Goal: Task Accomplishment & Management: Use online tool/utility

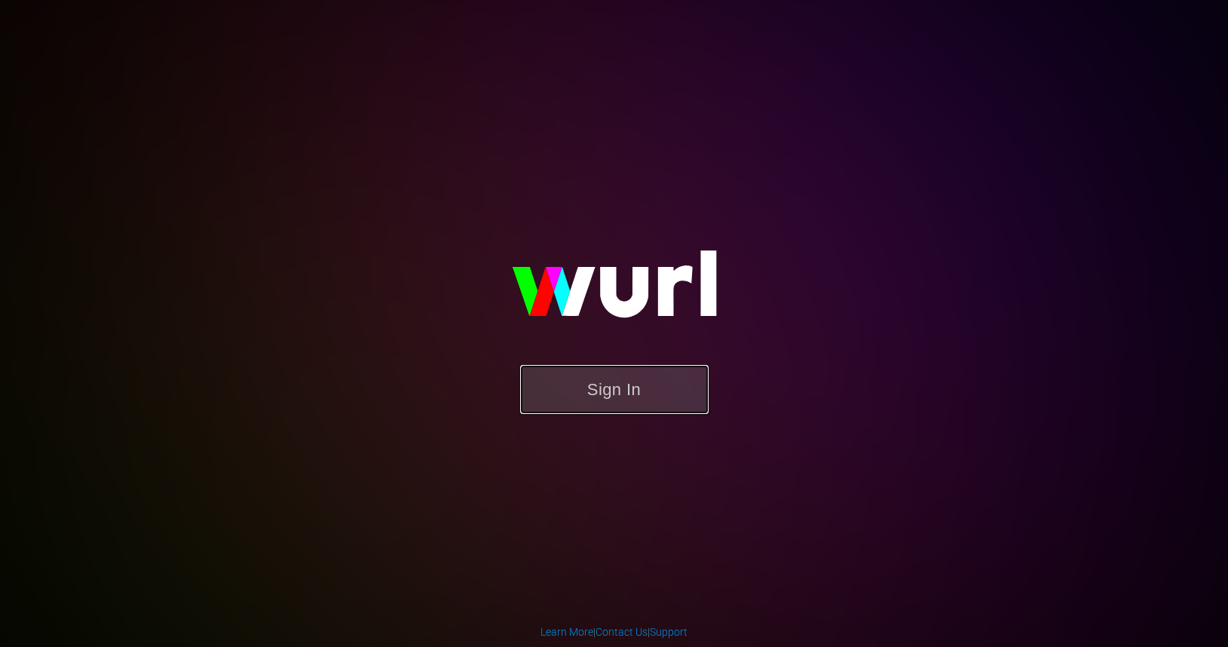
click at [623, 387] on button "Sign In" at bounding box center [614, 389] width 188 height 49
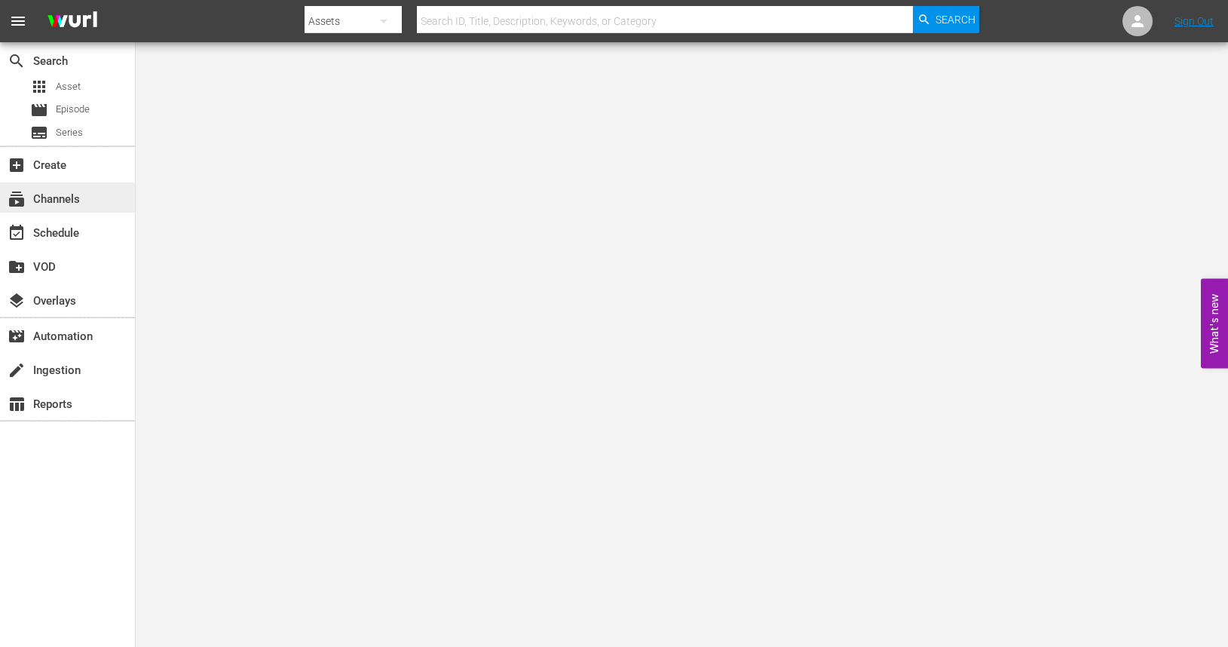
click at [72, 198] on div "subscriptions Channels" at bounding box center [42, 197] width 84 height 14
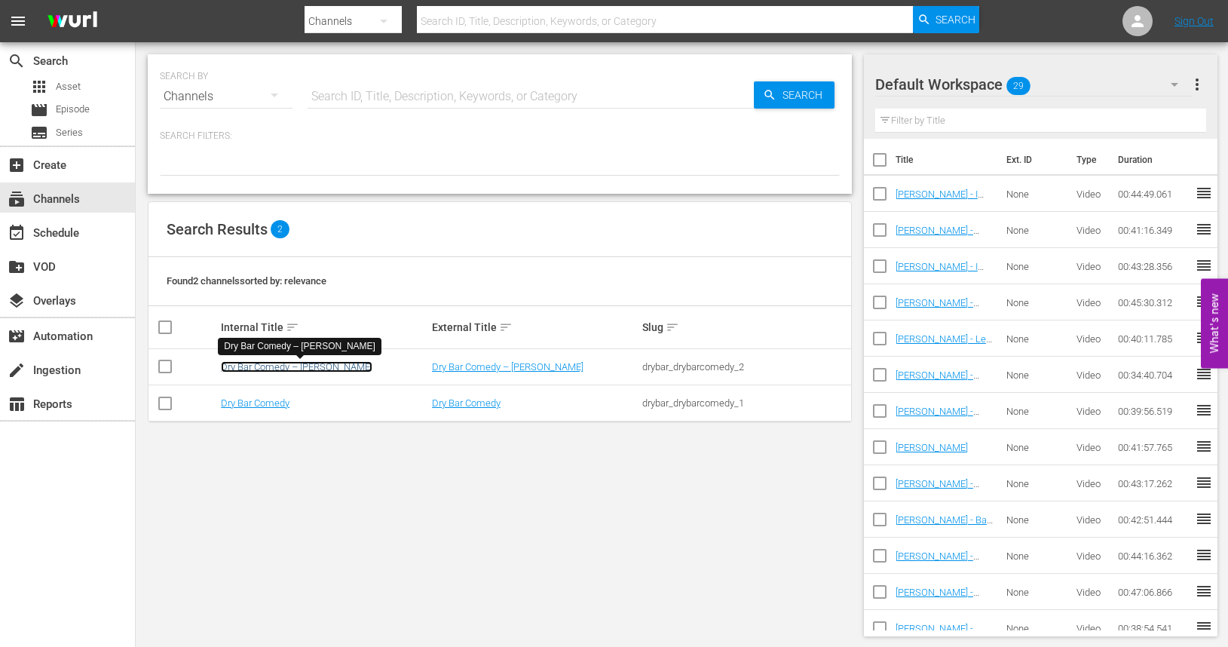
click at [291, 366] on link "Dry Bar Comedy – [PERSON_NAME]" at bounding box center [297, 366] width 152 height 11
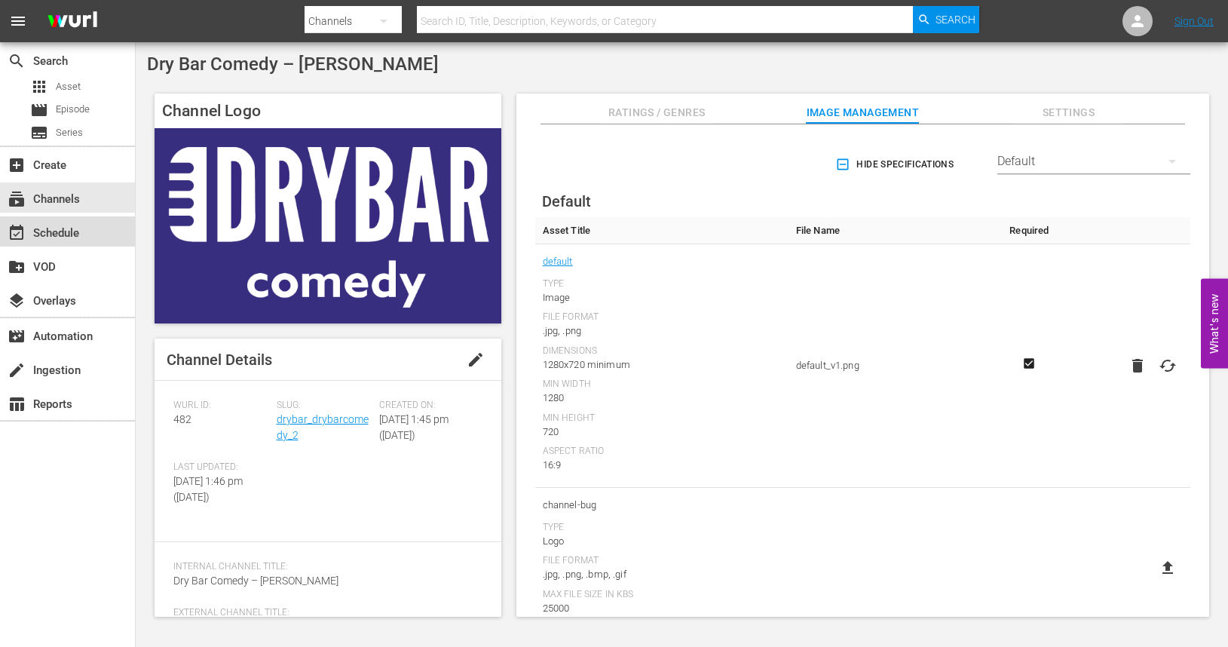
click at [60, 229] on div "event_available Schedule" at bounding box center [42, 231] width 84 height 14
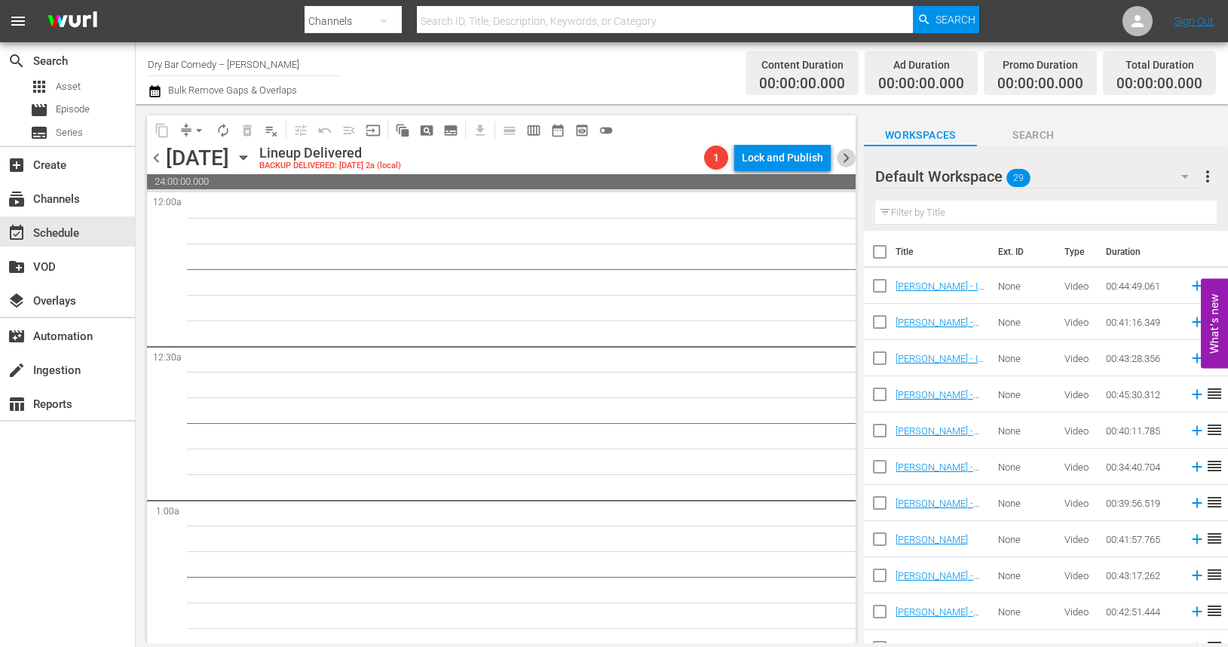
click at [844, 159] on span "chevron_right" at bounding box center [846, 158] width 19 height 19
click at [884, 285] on input "checkbox" at bounding box center [880, 289] width 32 height 32
checkbox input "true"
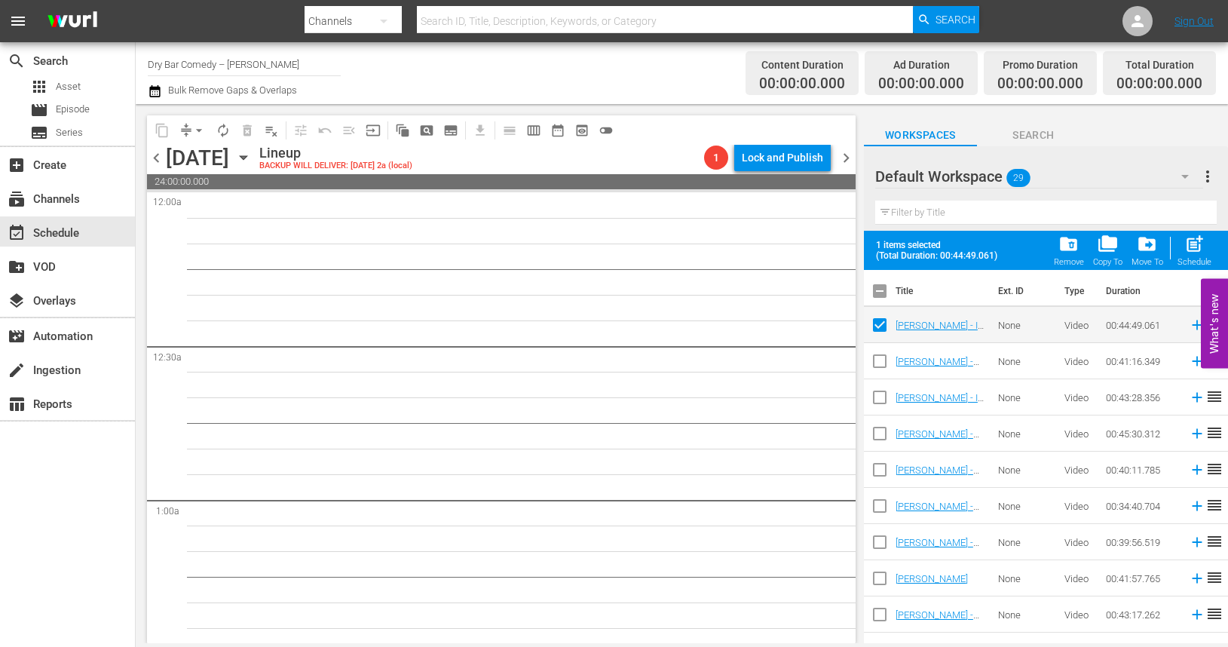
click at [881, 292] on input "checkbox" at bounding box center [880, 294] width 32 height 32
checkbox input "true"
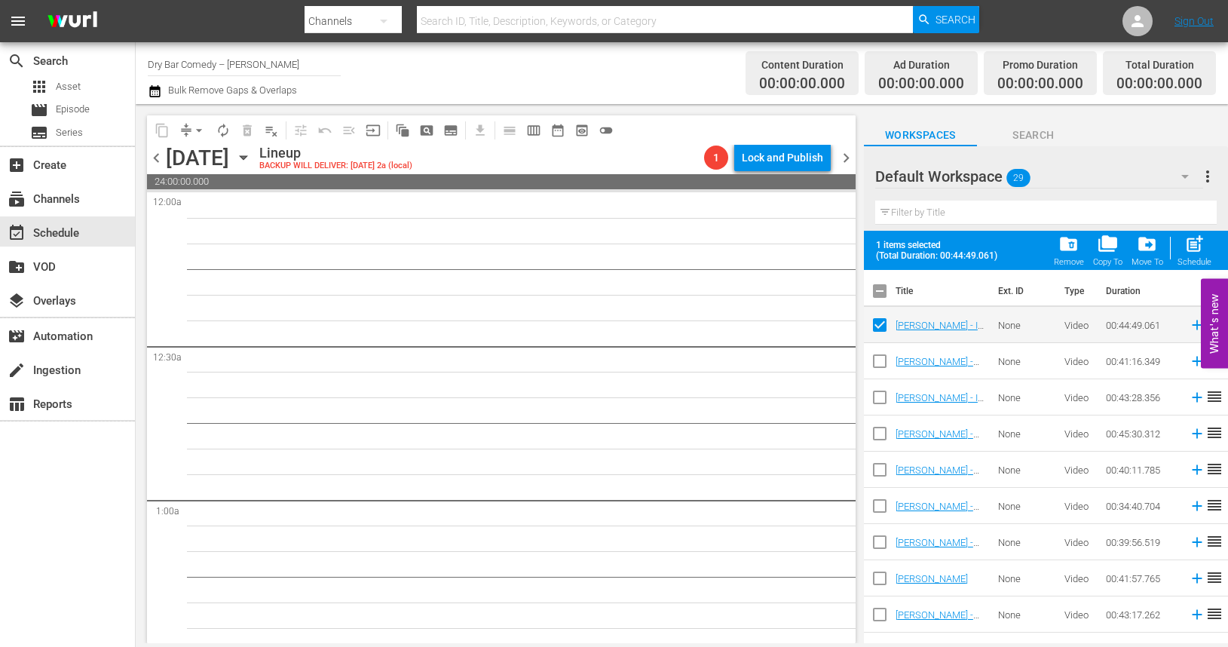
checkbox input "true"
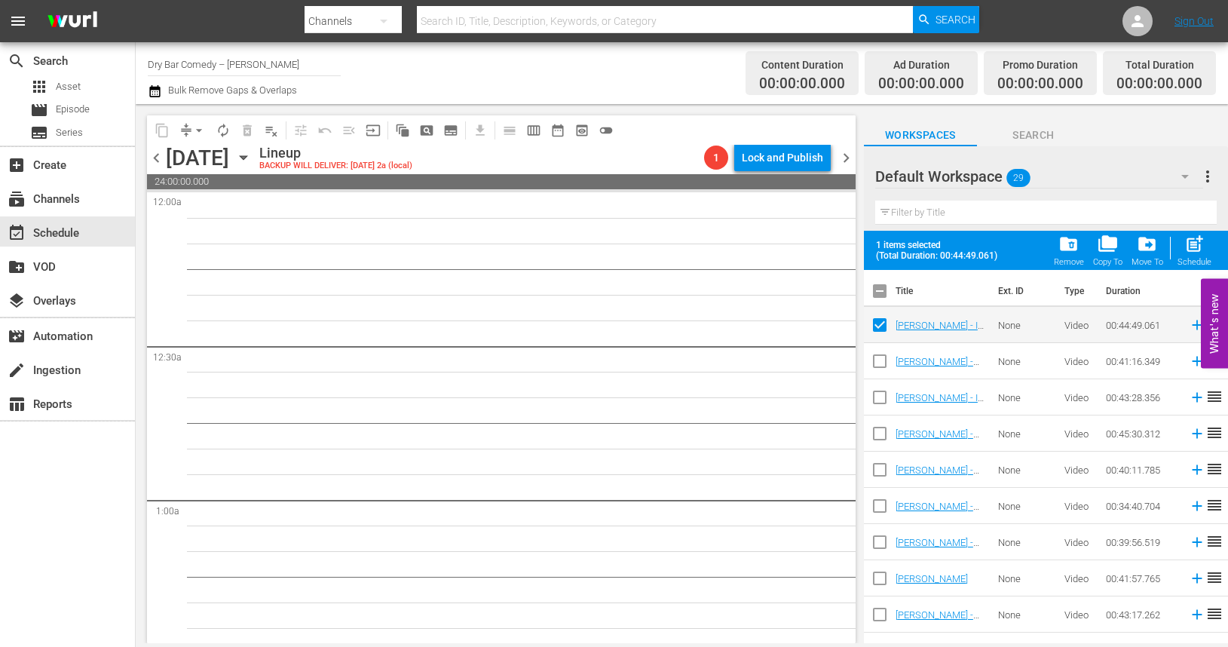
checkbox input "true"
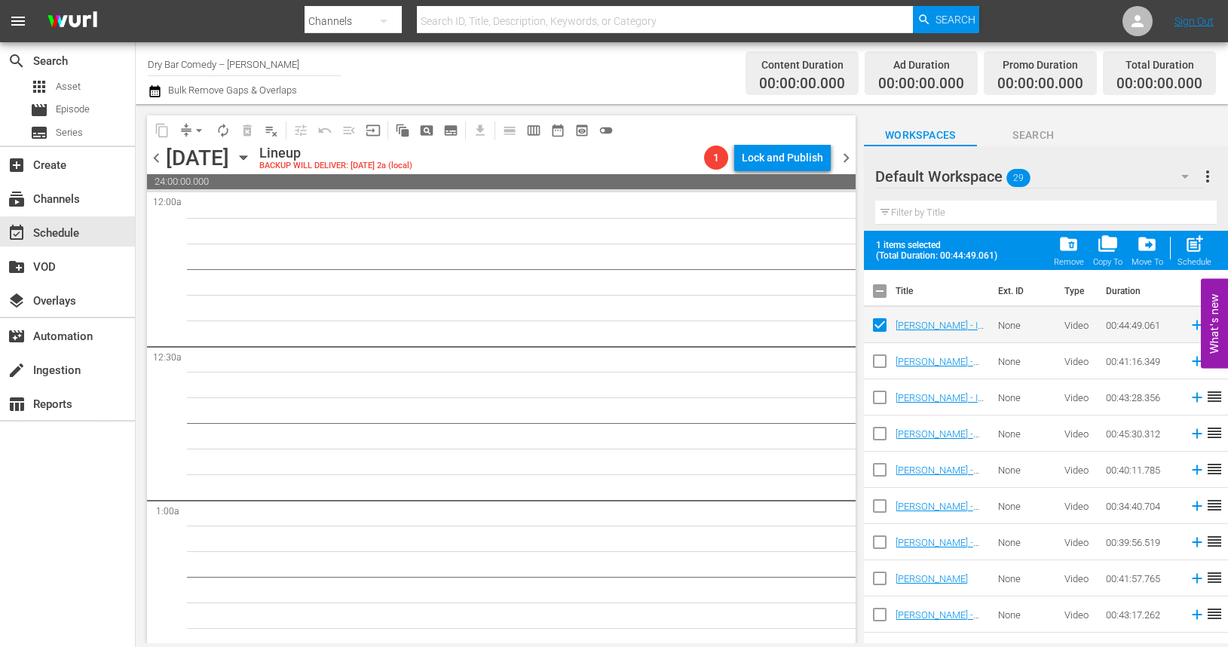
checkbox input "true"
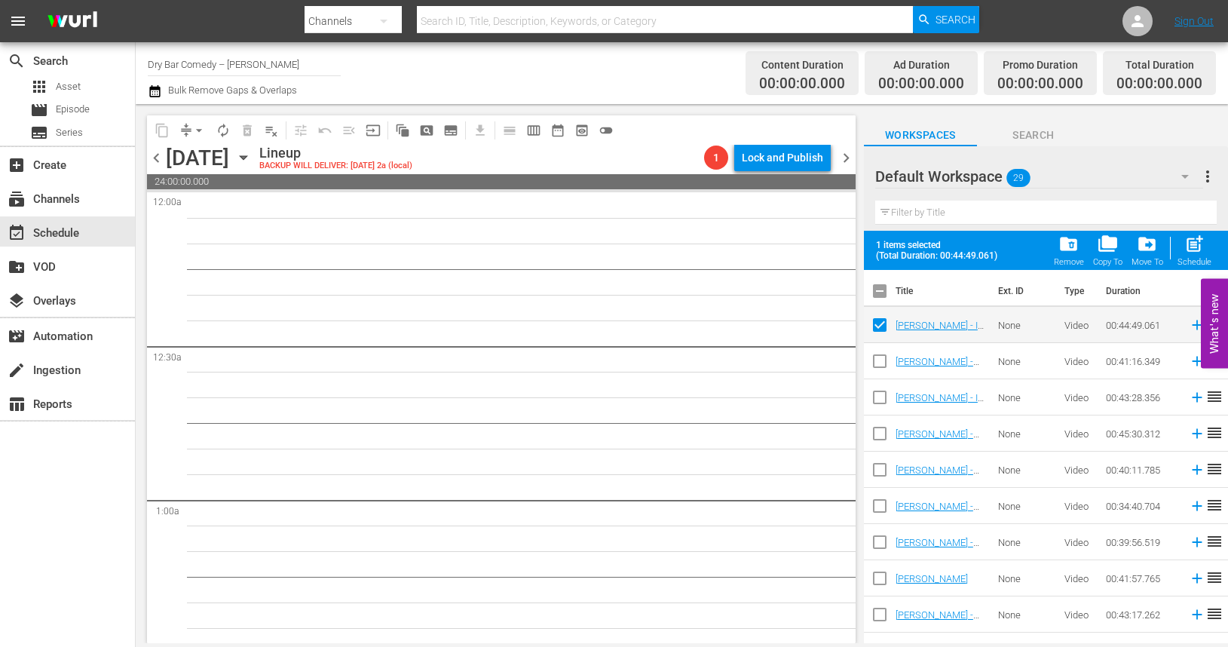
checkbox input "true"
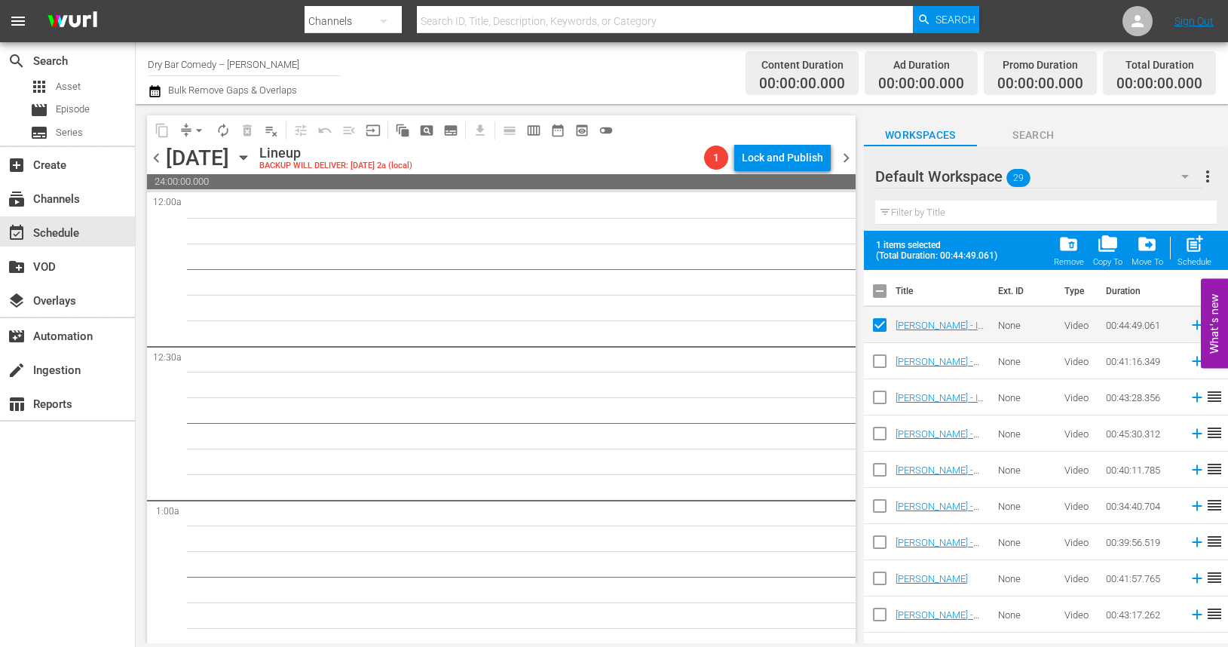
checkbox input "true"
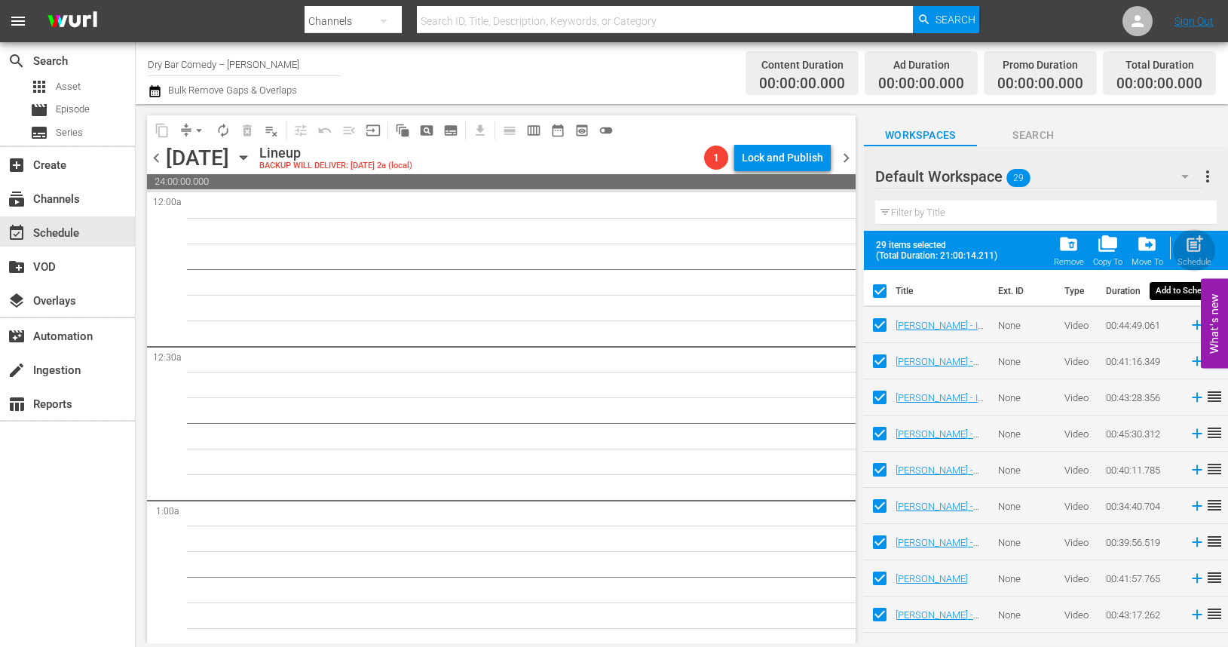
click at [1198, 245] on span "post_add" at bounding box center [1194, 244] width 20 height 20
checkbox input "false"
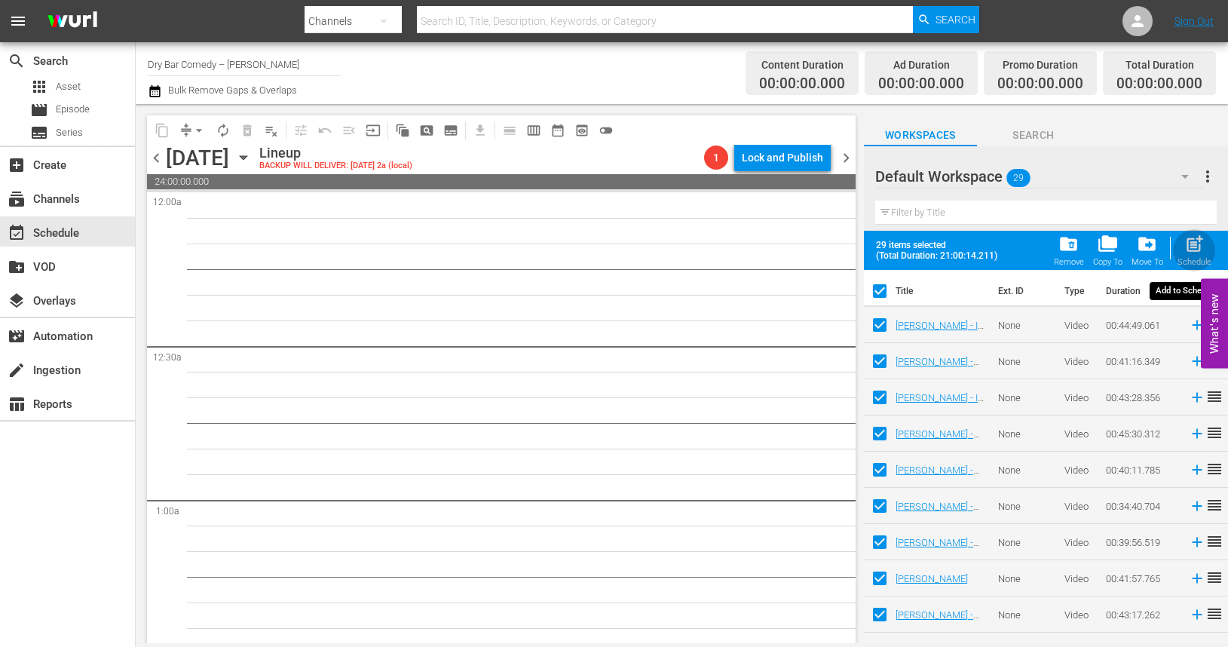
checkbox input "false"
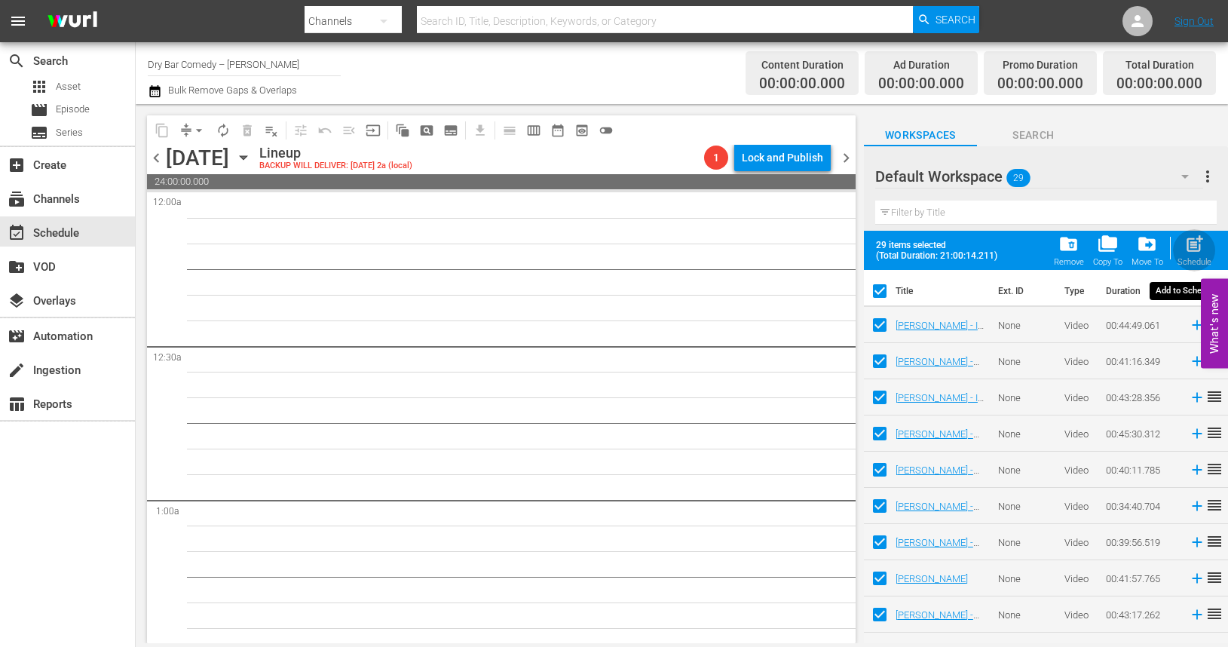
checkbox input "false"
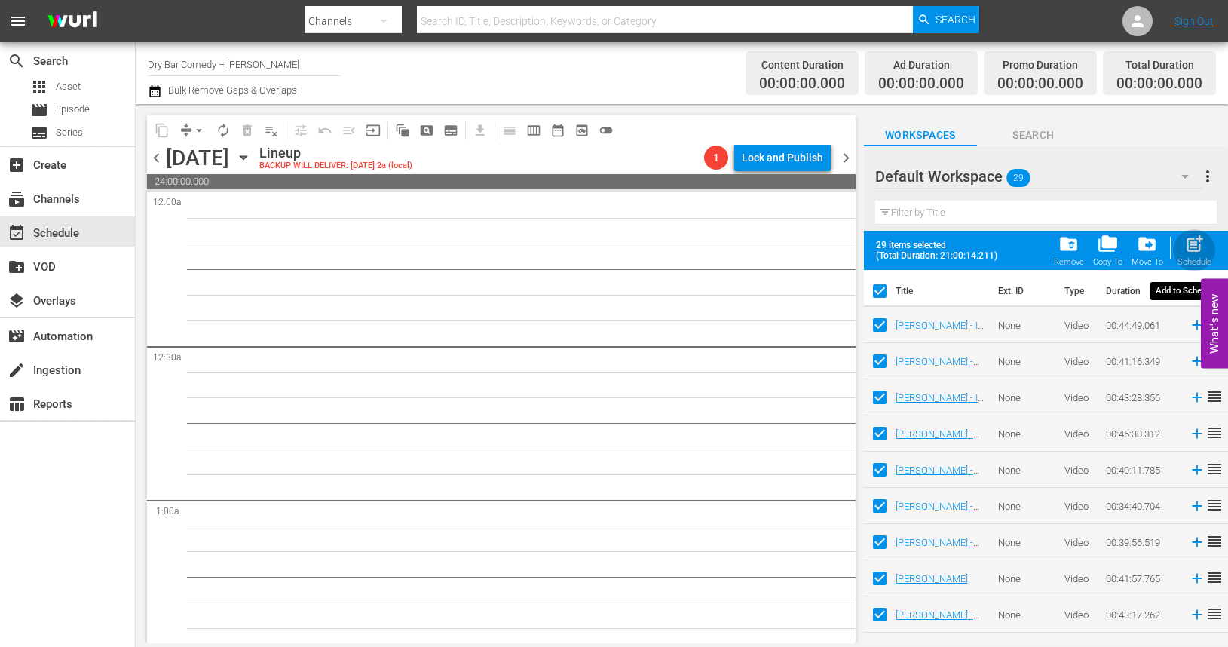
checkbox input "false"
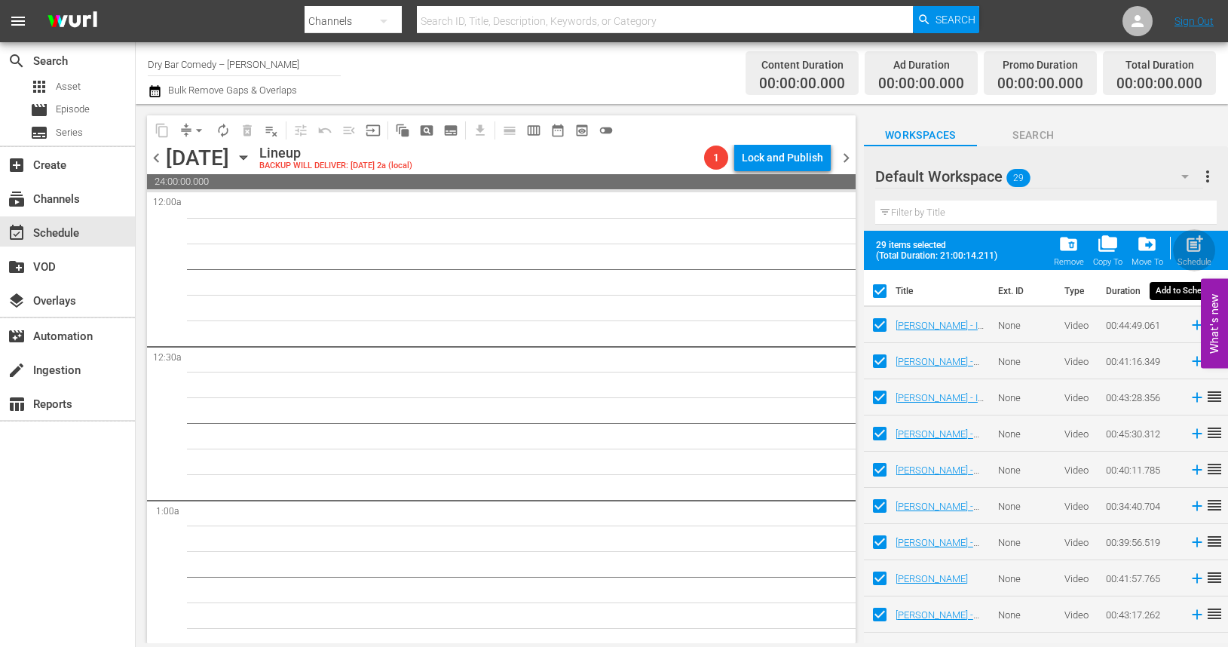
checkbox input "false"
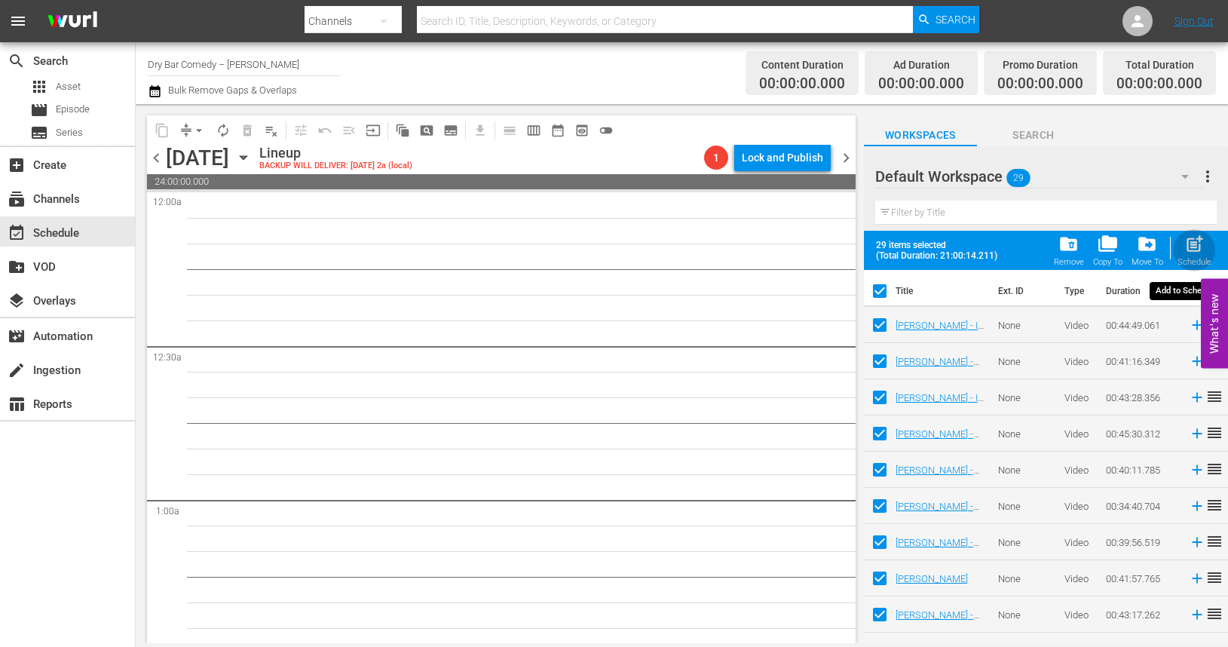
checkbox input "false"
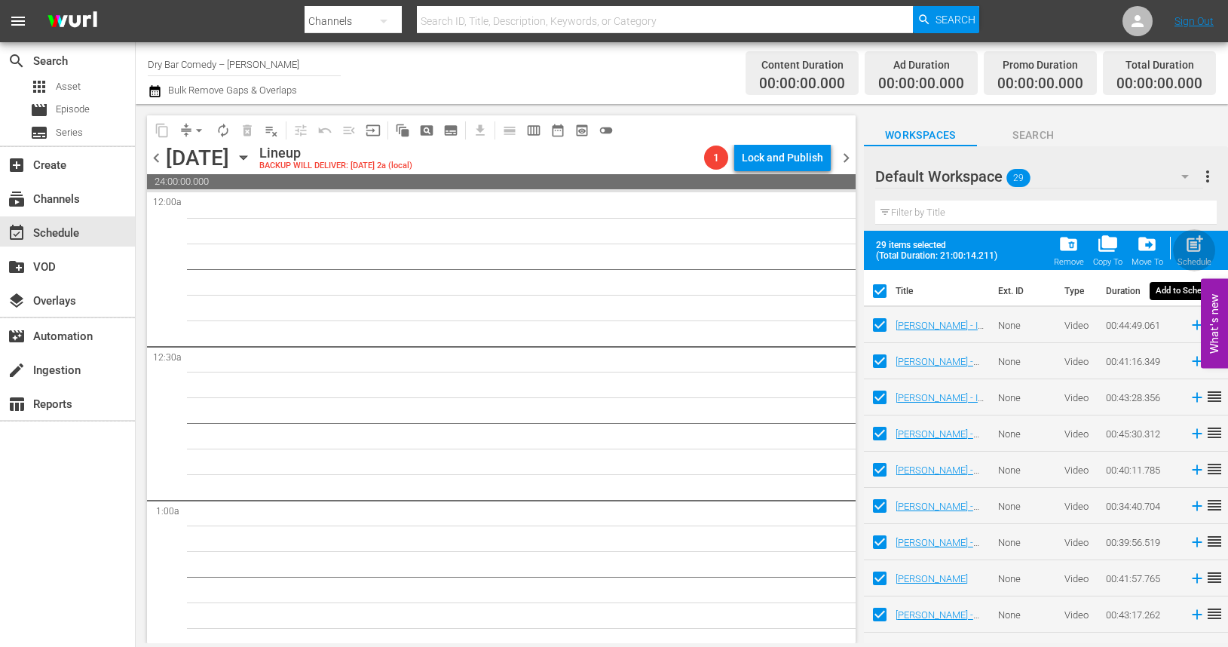
checkbox input "false"
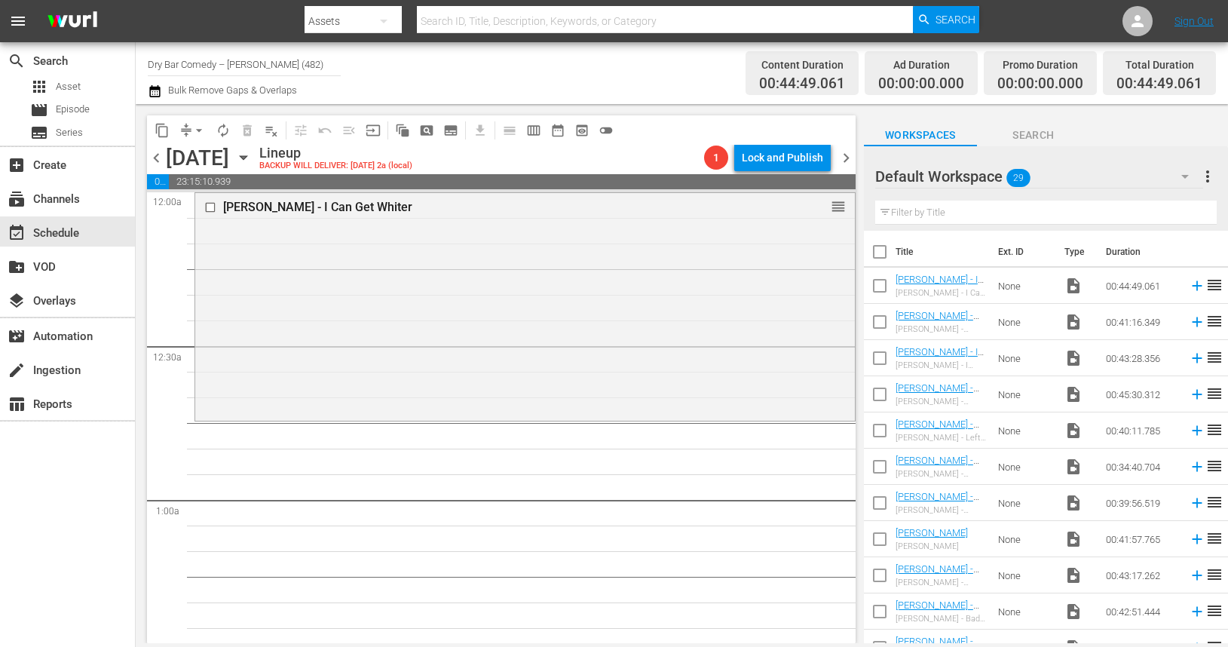
click at [877, 249] on input "checkbox" at bounding box center [880, 255] width 32 height 32
checkbox input "true"
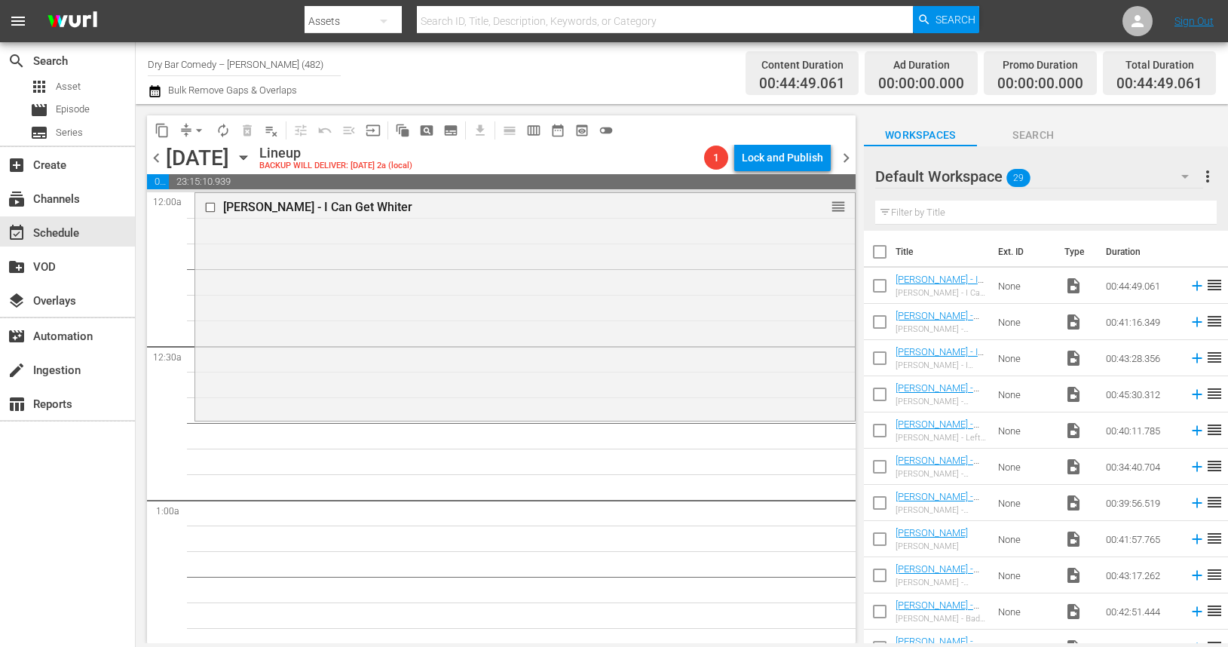
checkbox input "true"
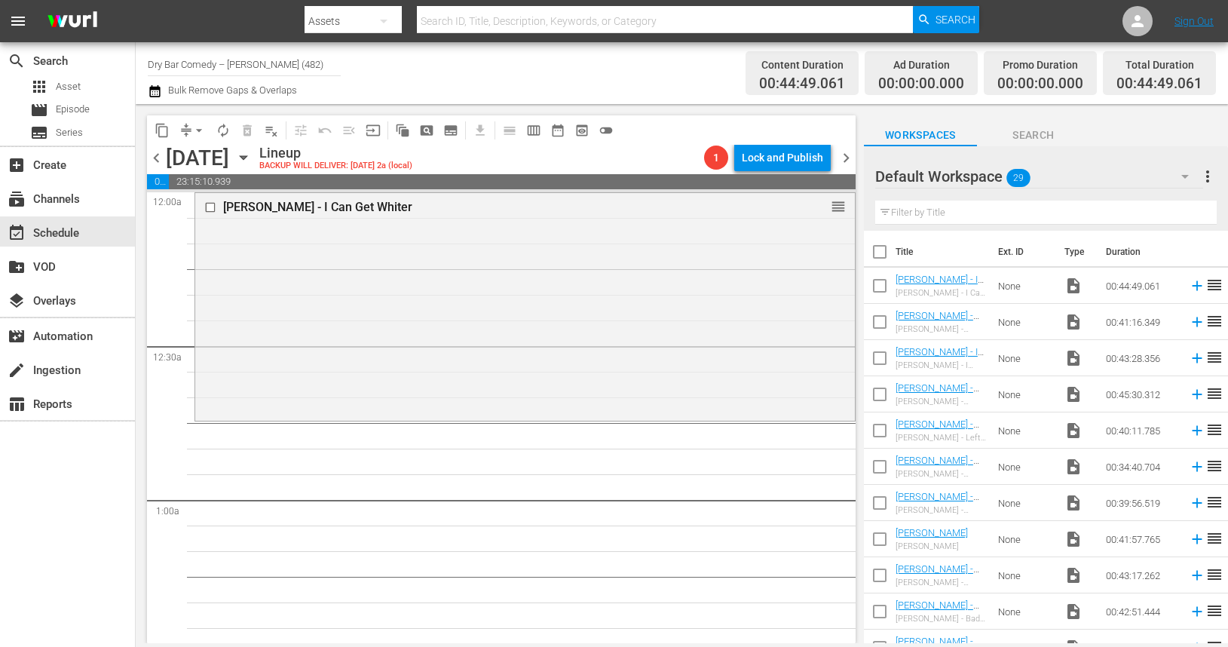
checkbox input "true"
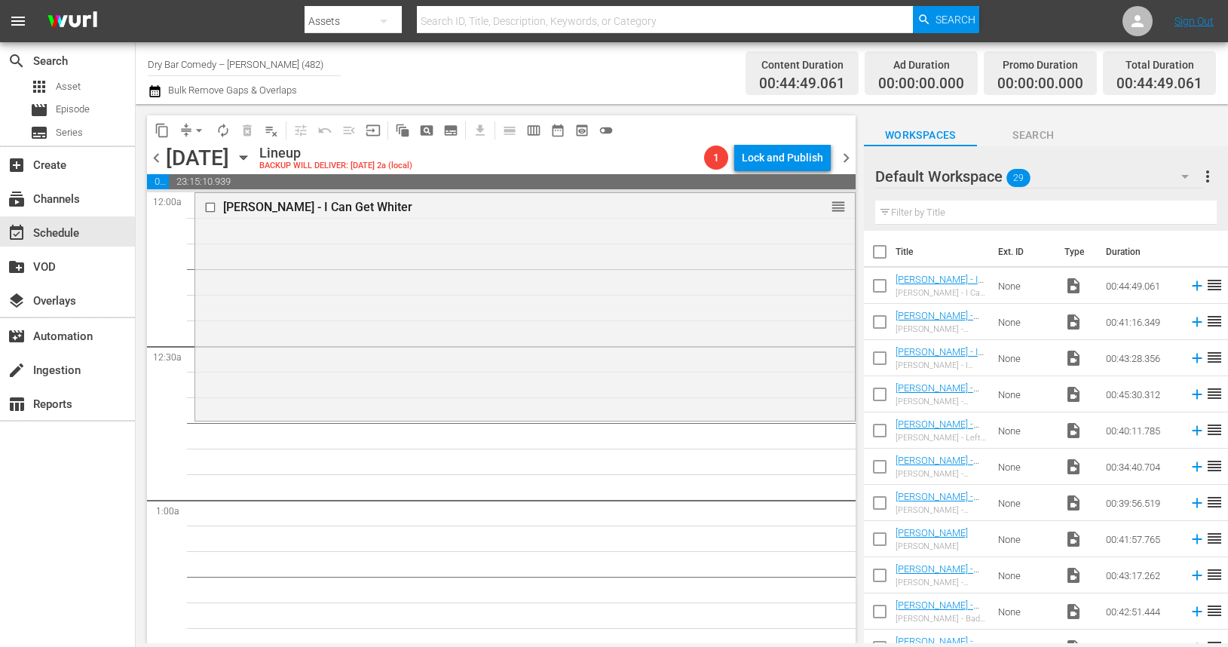
checkbox input "true"
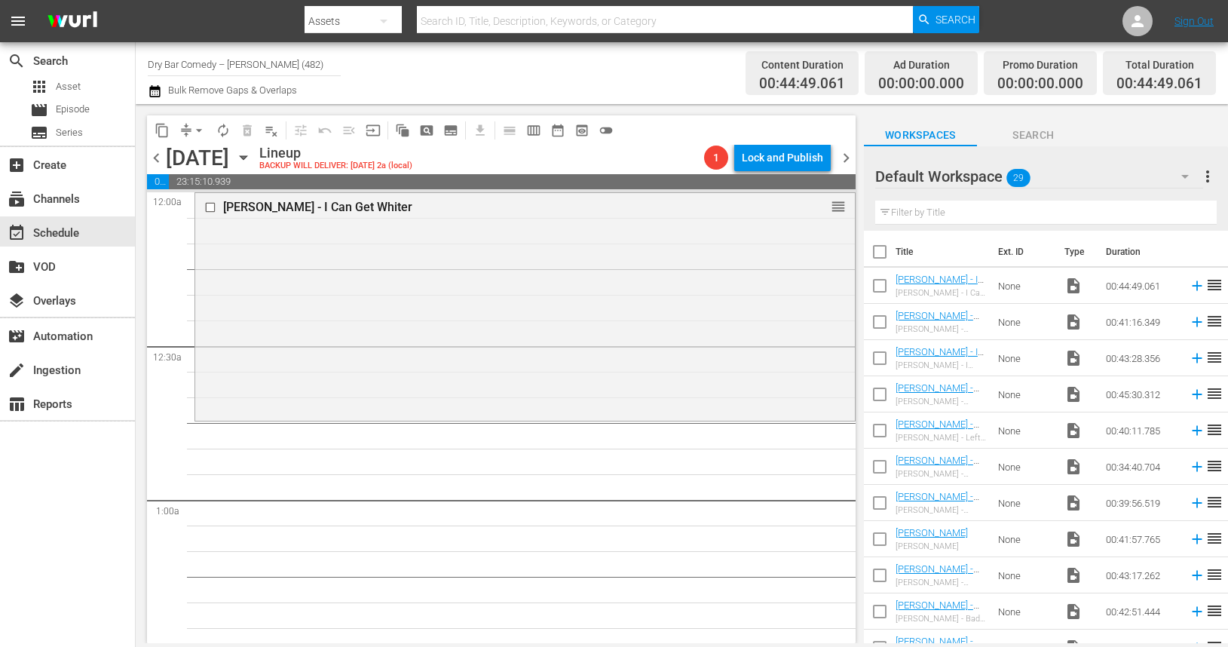
checkbox input "true"
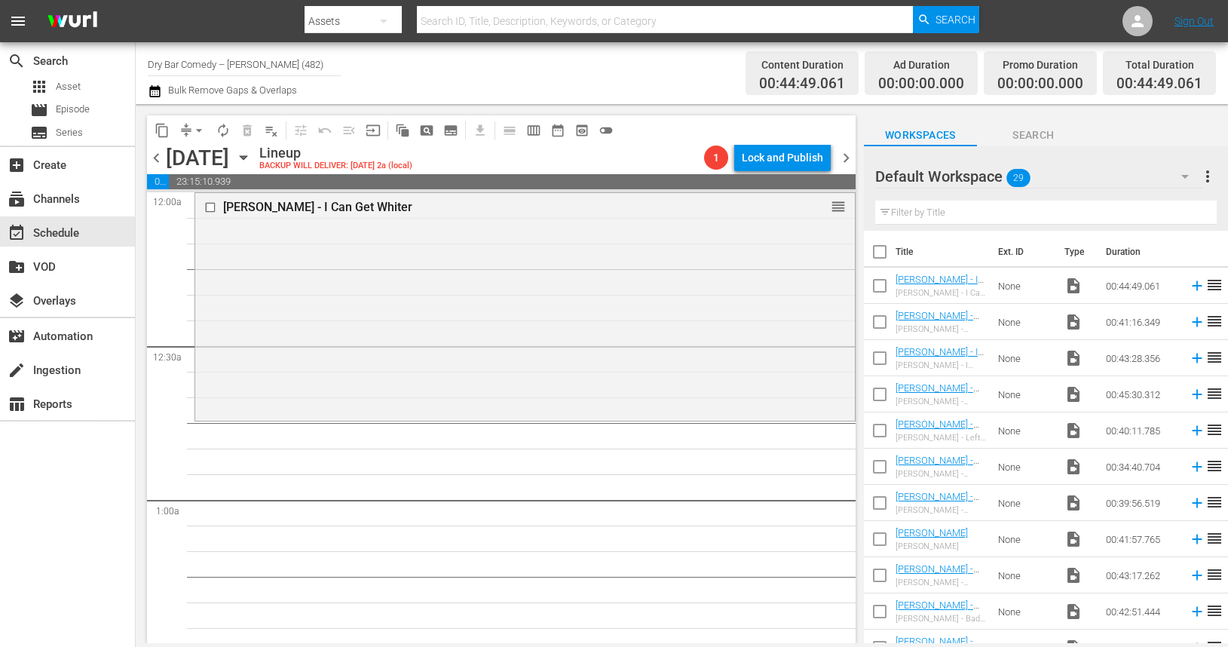
checkbox input "true"
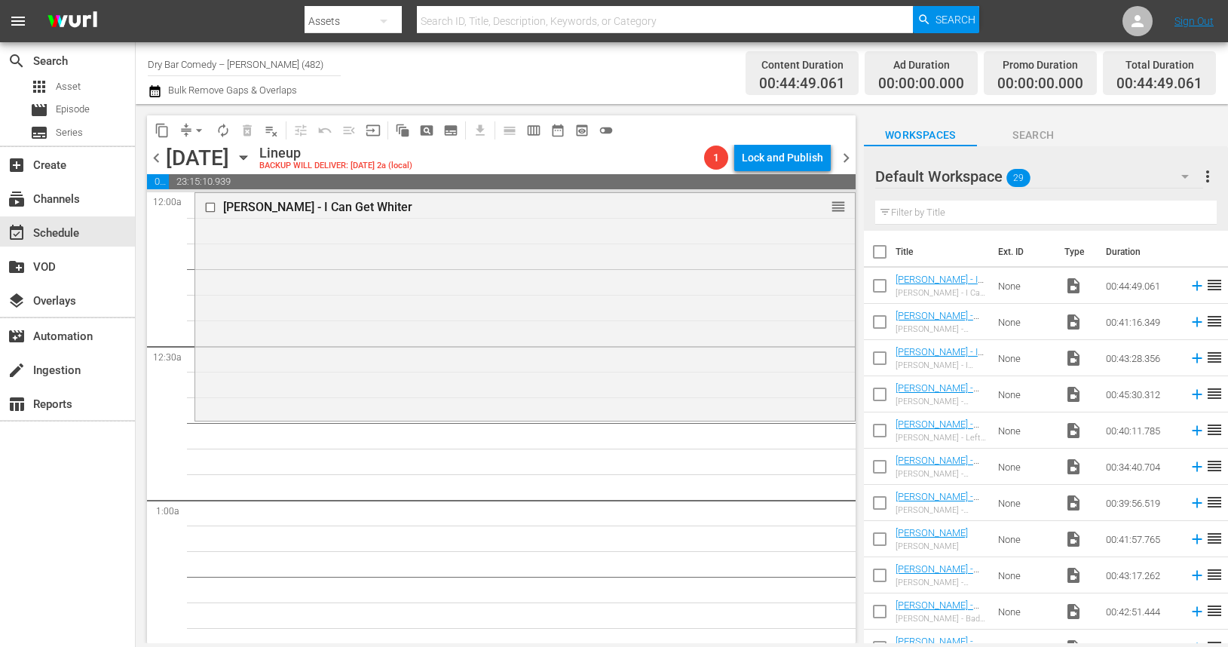
checkbox input "true"
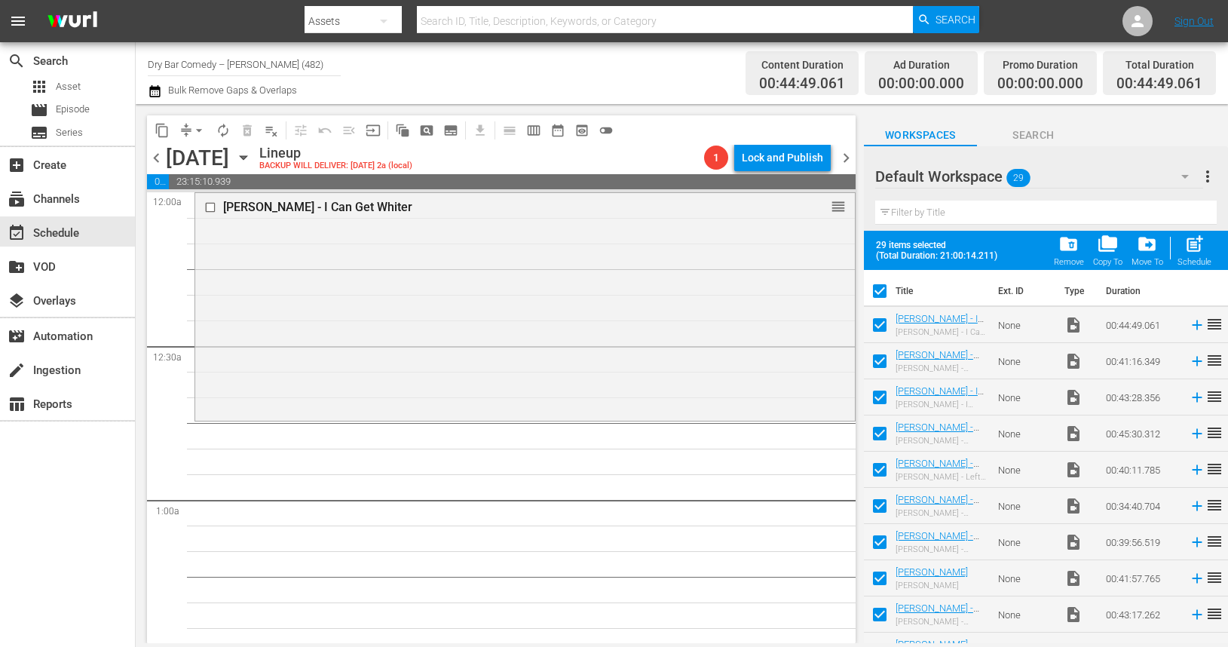
click at [882, 323] on input "checkbox" at bounding box center [880, 328] width 32 height 32
checkbox input "false"
click at [1194, 252] on span "post_add" at bounding box center [1194, 244] width 20 height 20
checkbox input "false"
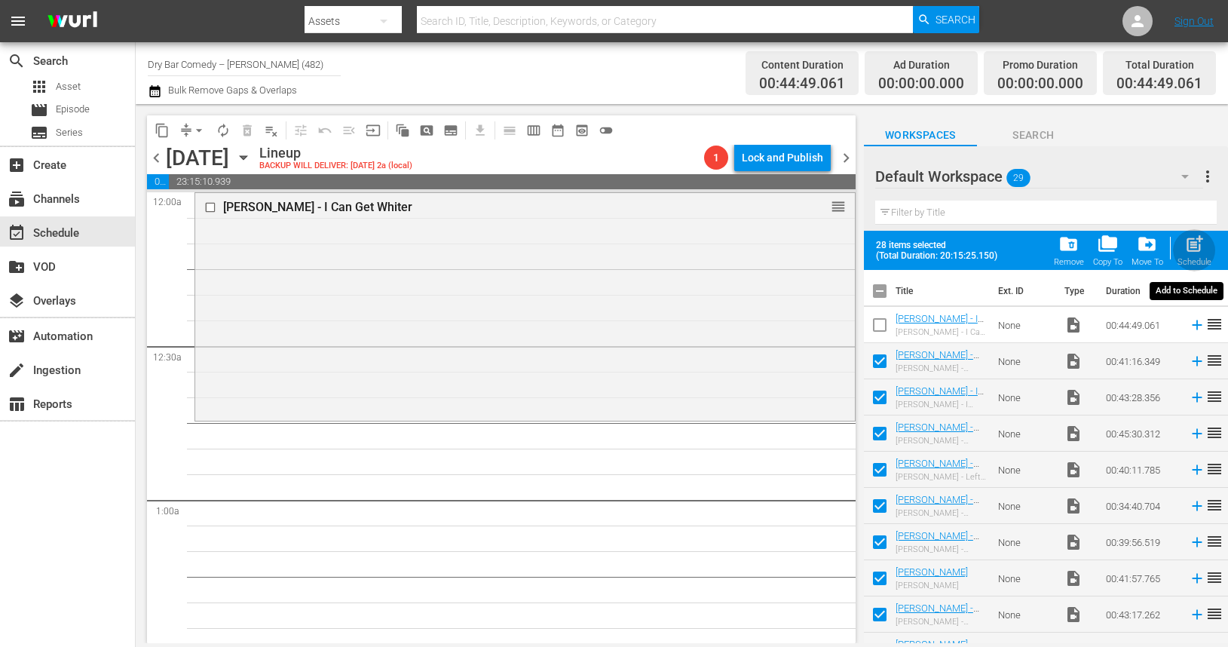
checkbox input "false"
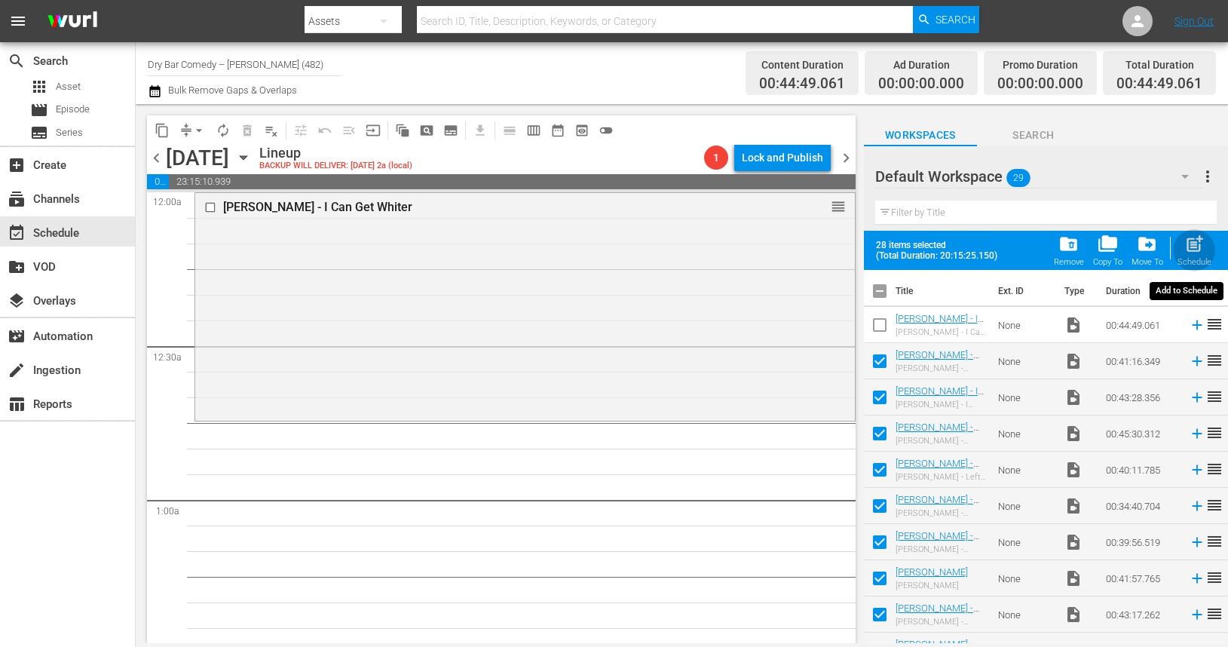
checkbox input "false"
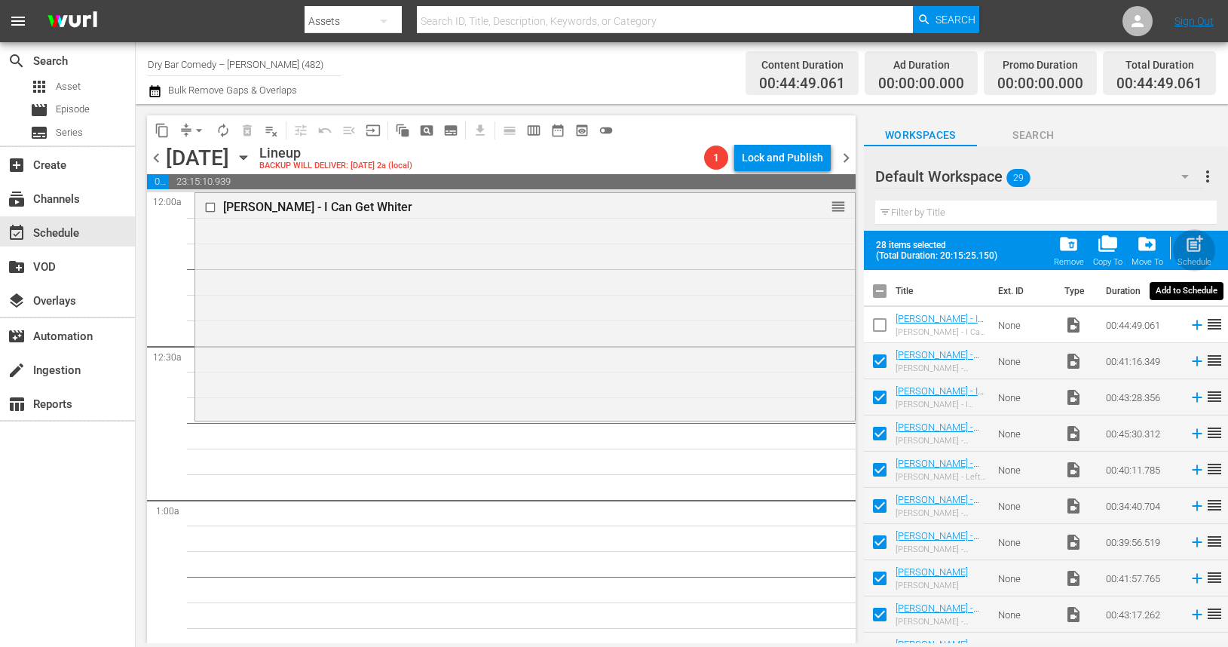
checkbox input "false"
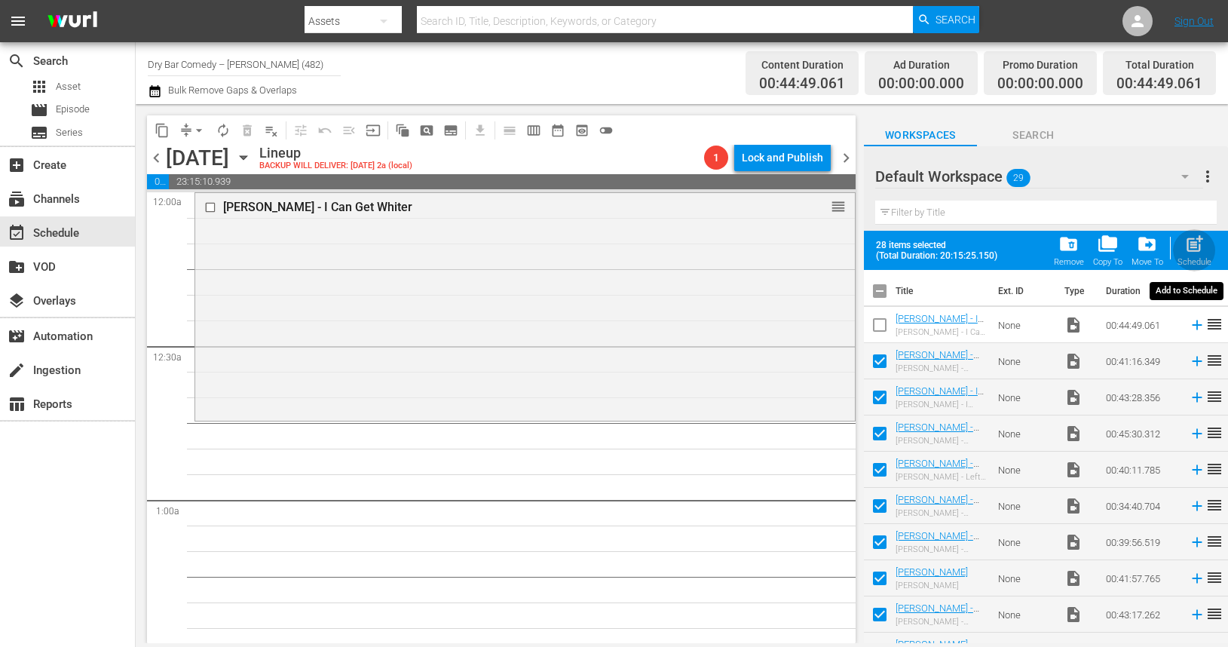
checkbox input "false"
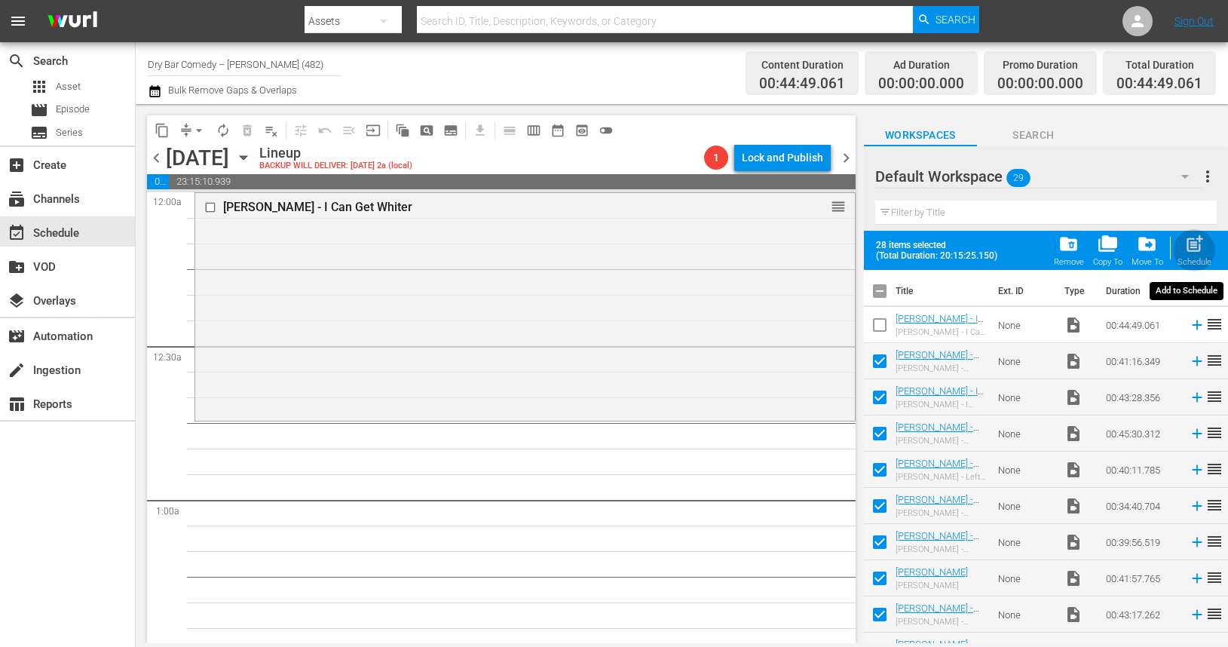
checkbox input "false"
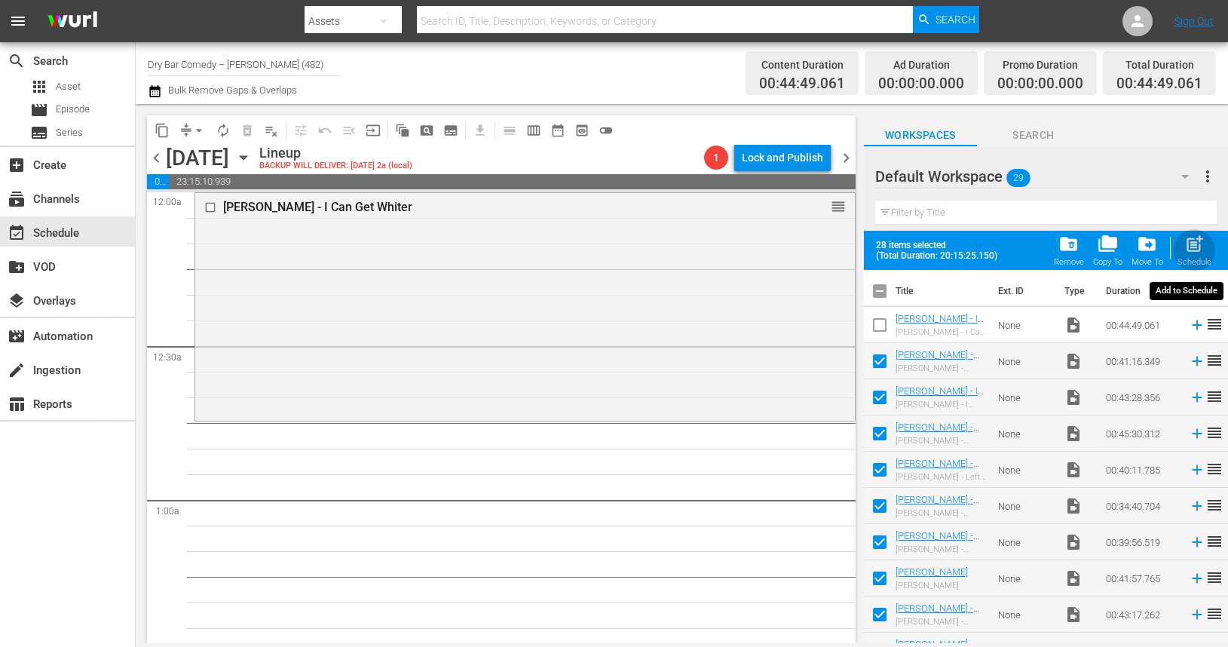
checkbox input "false"
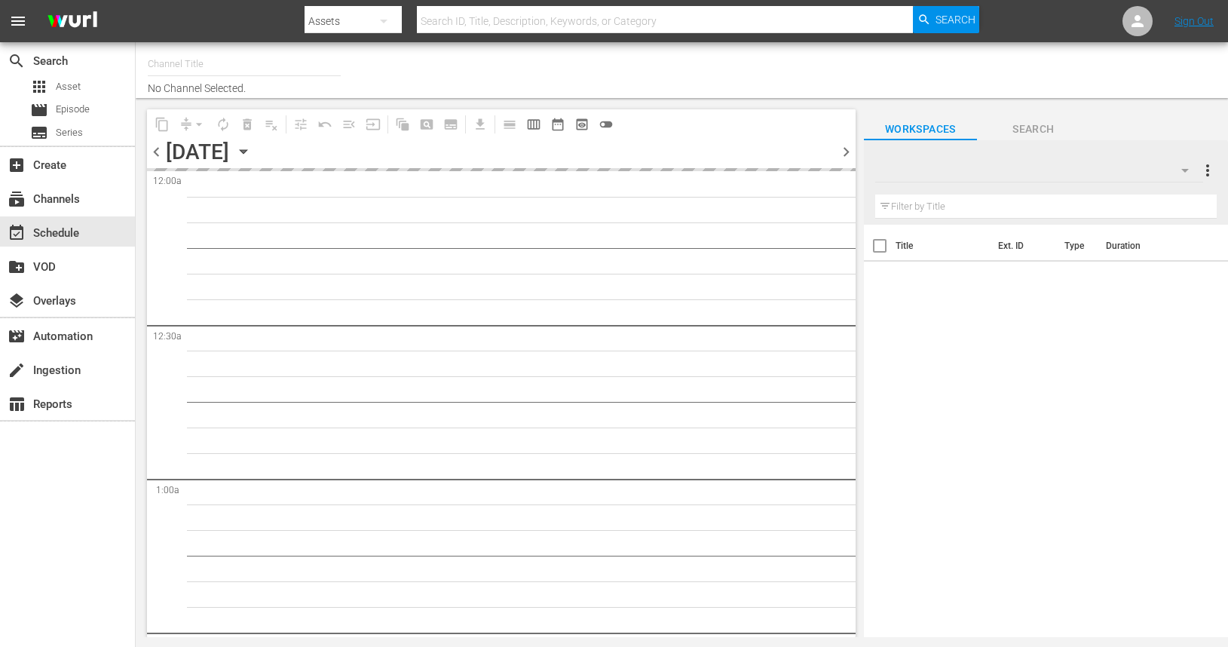
type input "Dry Bar Comedy – Xumo VOD (482)"
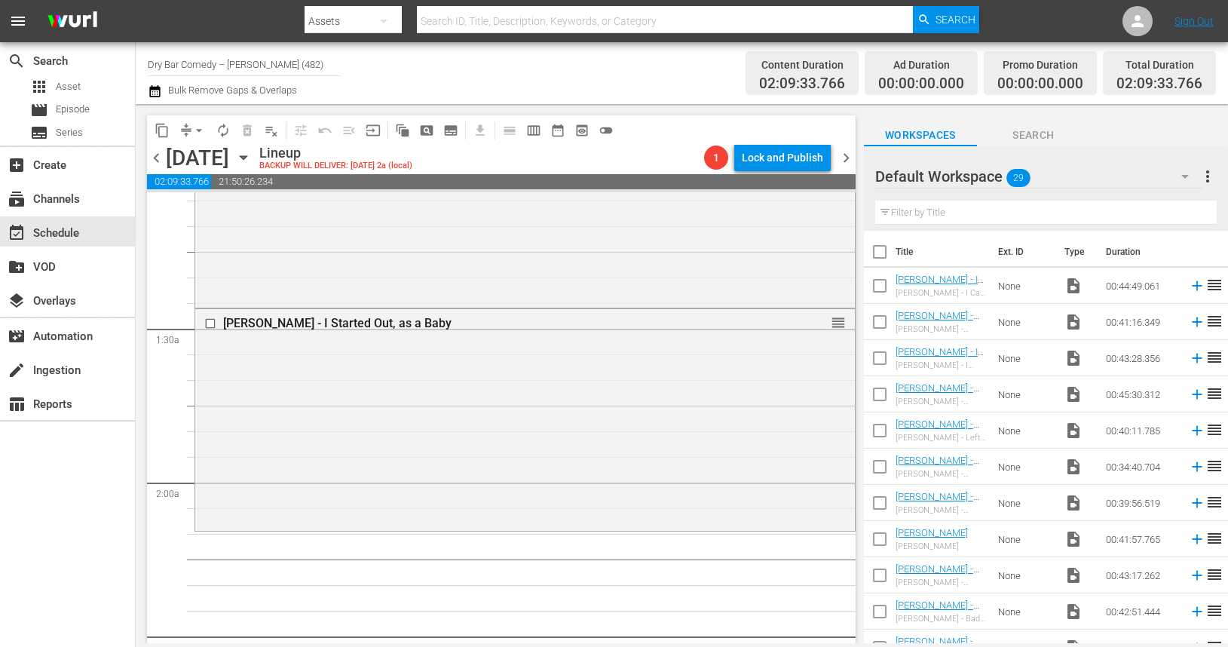
scroll to position [323, 0]
click at [886, 253] on input "checkbox" at bounding box center [880, 255] width 32 height 32
checkbox input "true"
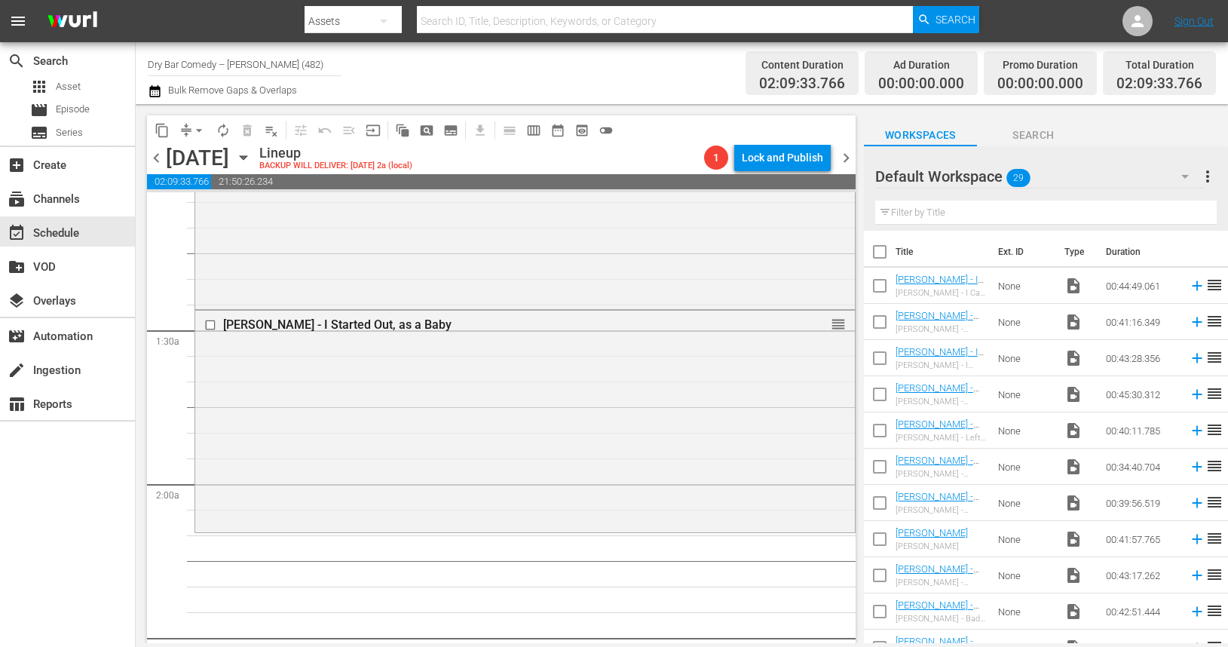
checkbox input "true"
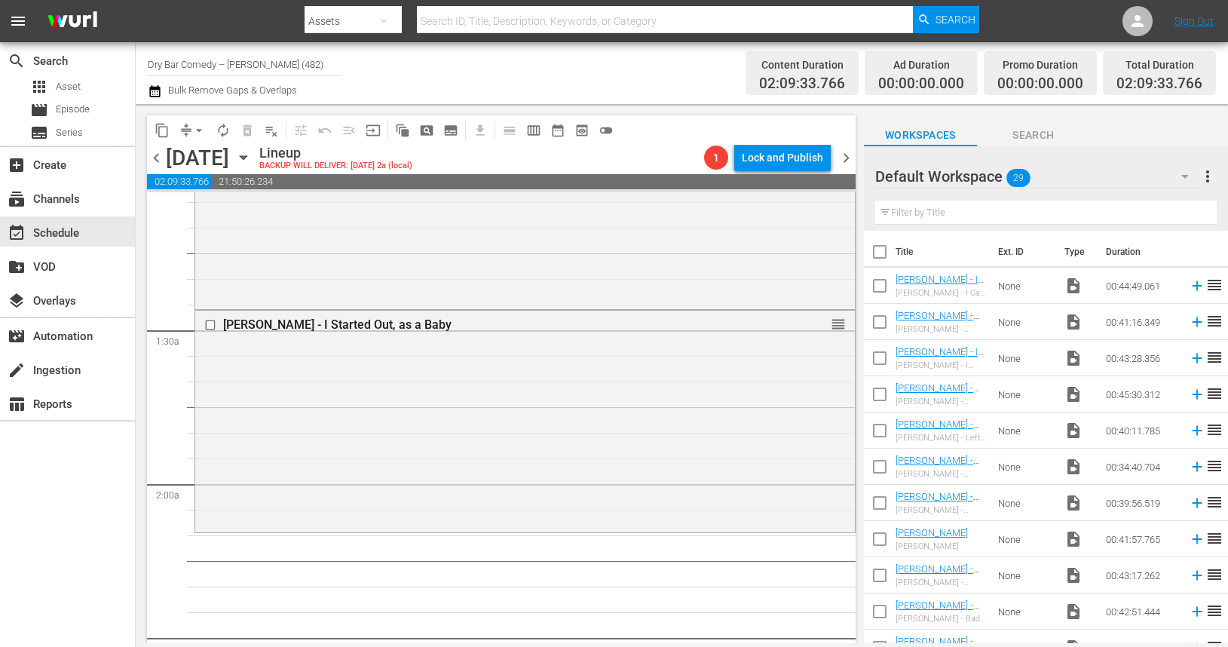
checkbox input "true"
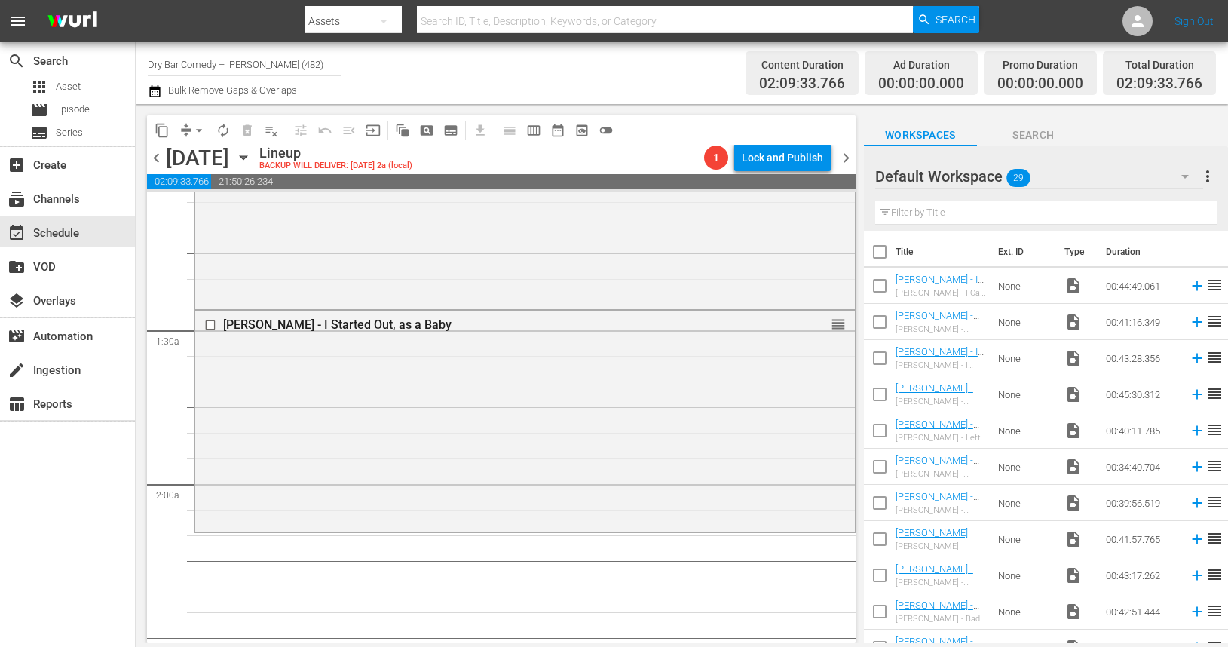
checkbox input "true"
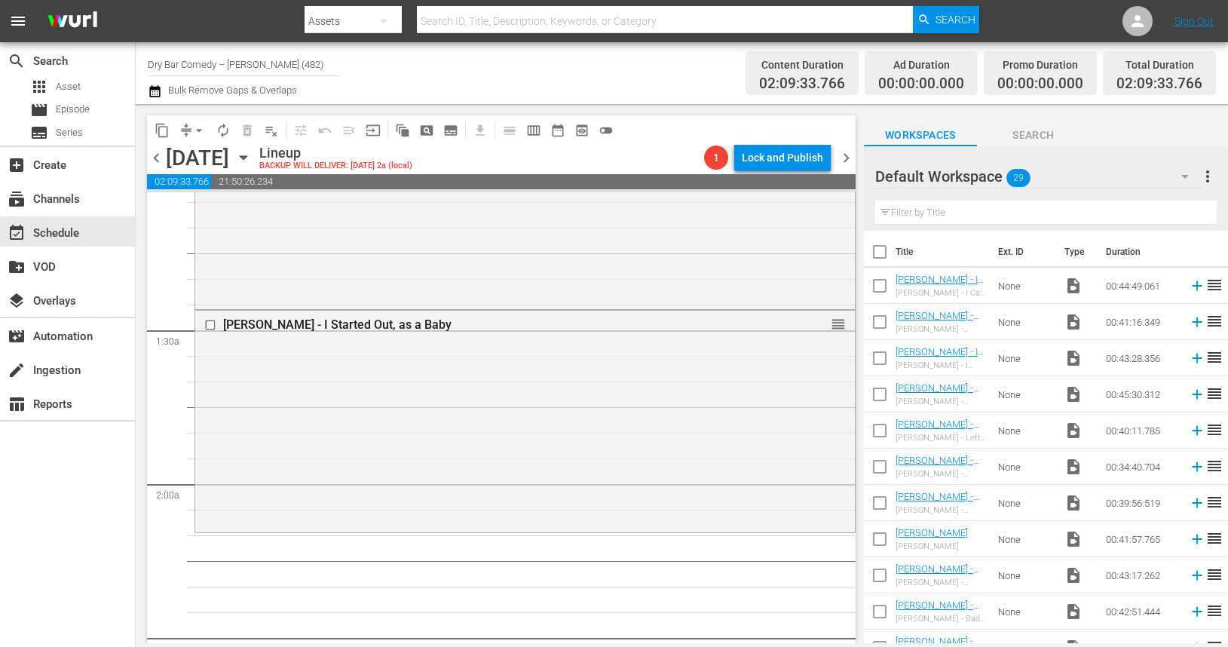
checkbox input "true"
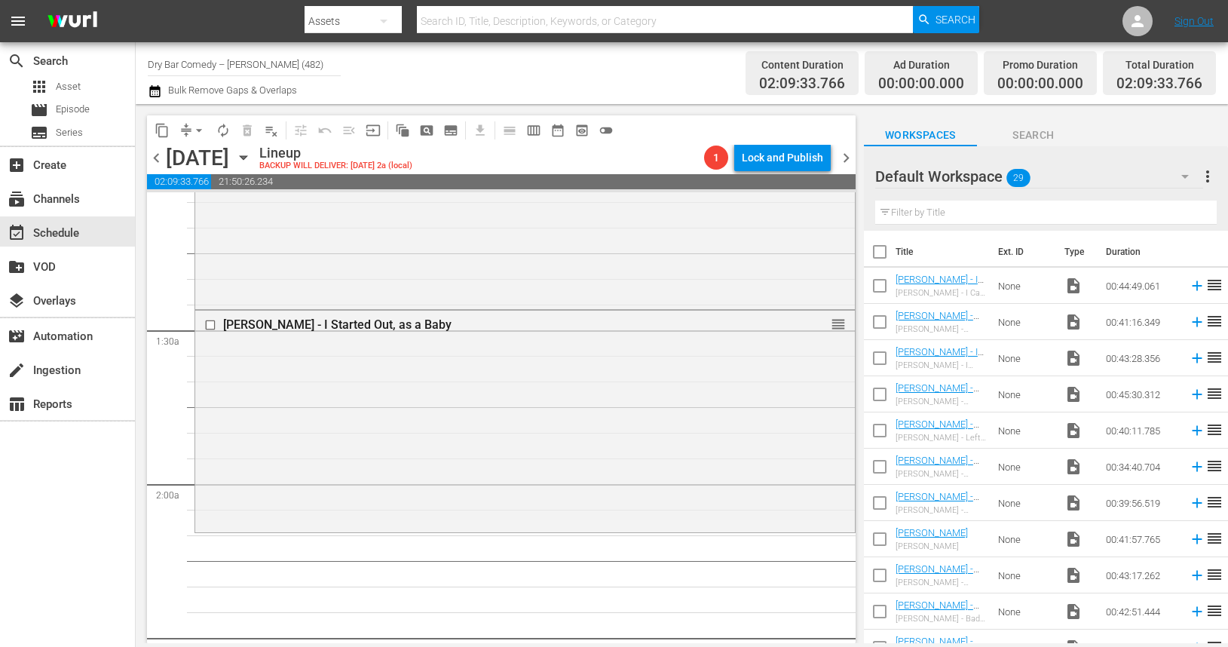
checkbox input "true"
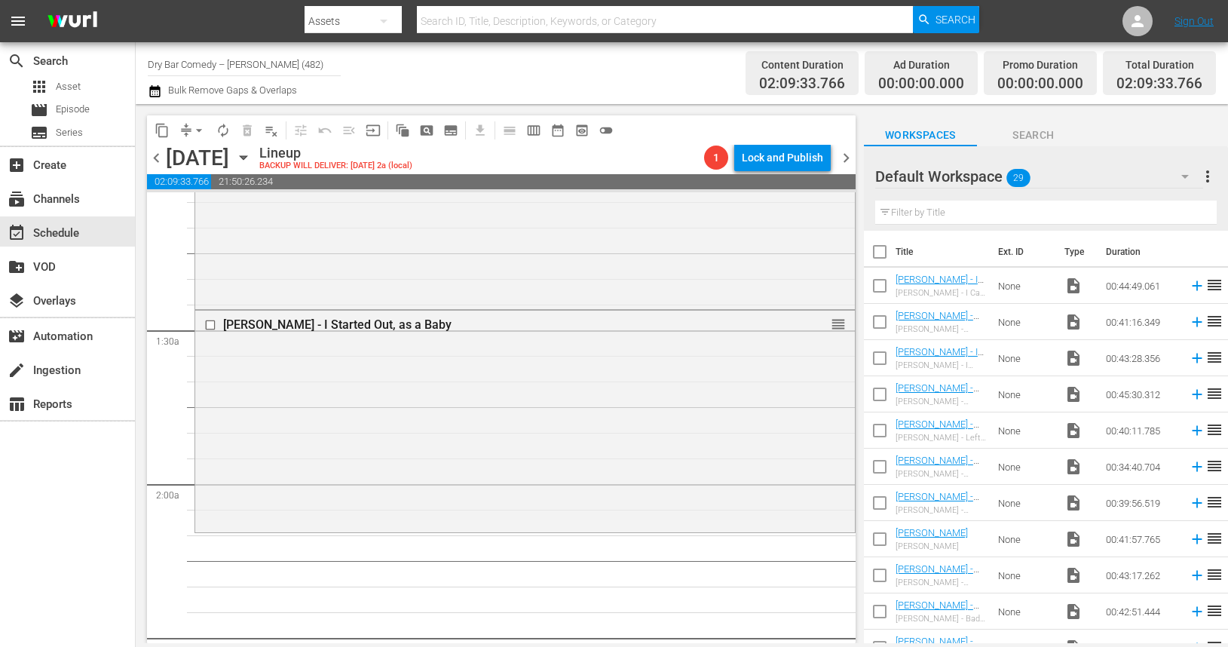
checkbox input "true"
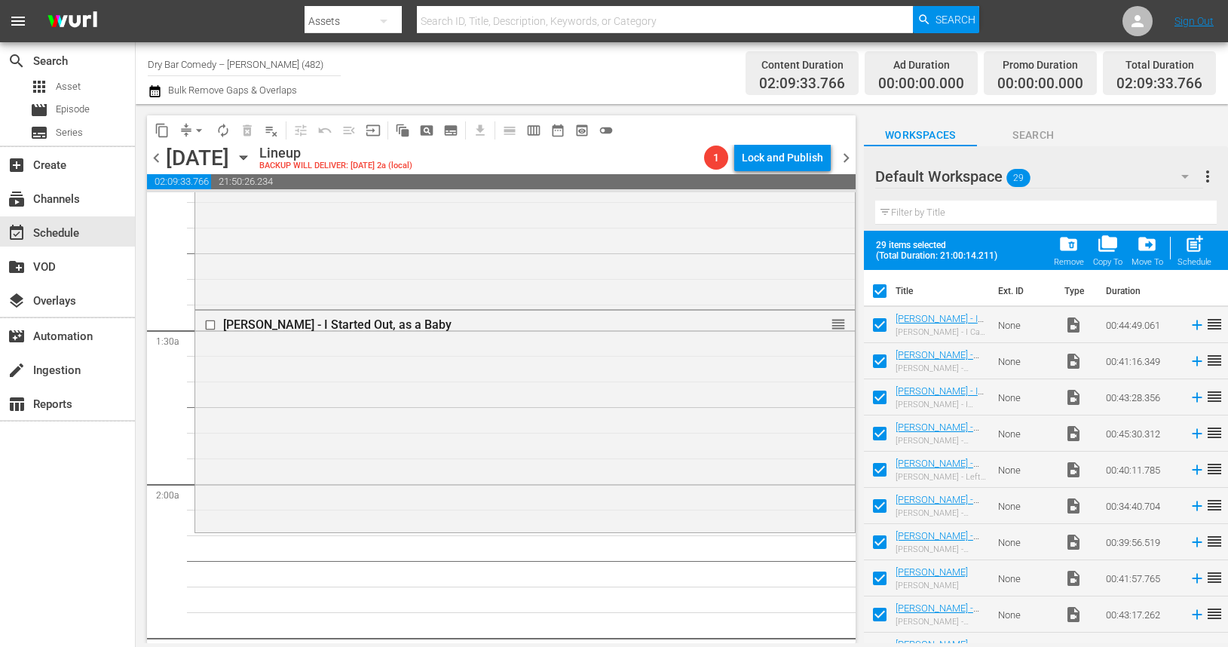
click at [877, 328] on input "checkbox" at bounding box center [880, 328] width 32 height 32
checkbox input "false"
click at [877, 363] on input "checkbox" at bounding box center [880, 364] width 32 height 32
checkbox input "false"
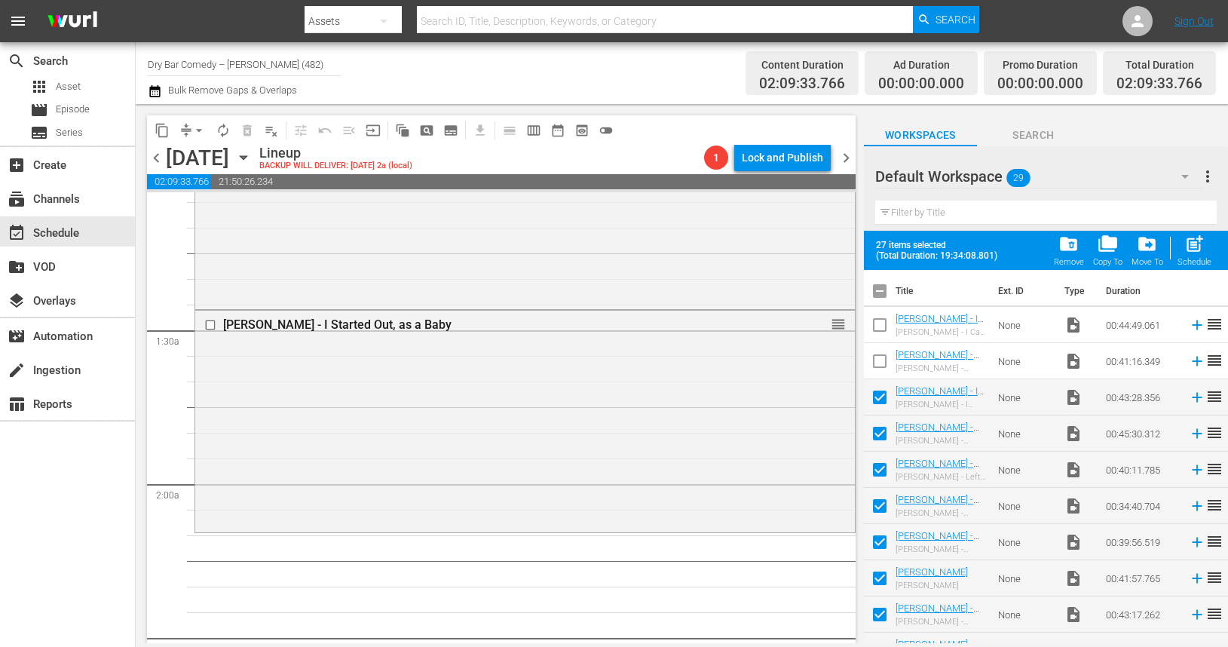
click at [877, 397] on input "checkbox" at bounding box center [880, 400] width 32 height 32
checkbox input "false"
click at [1196, 247] on span "post_add" at bounding box center [1194, 244] width 20 height 20
checkbox input "false"
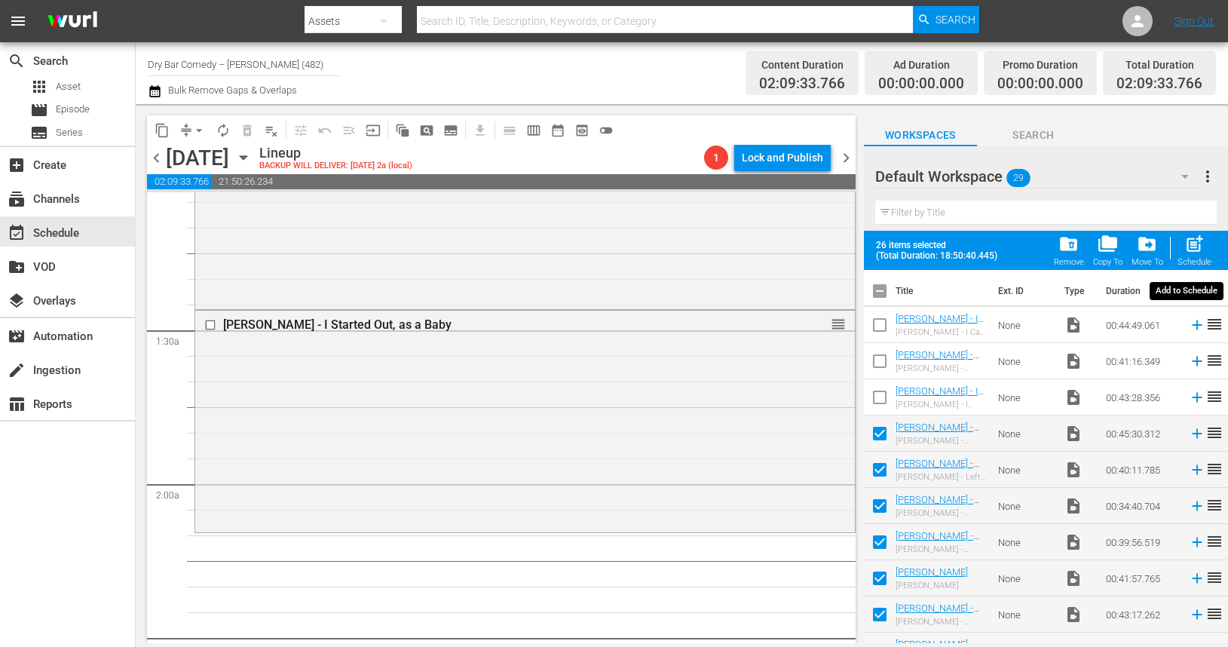
checkbox input "false"
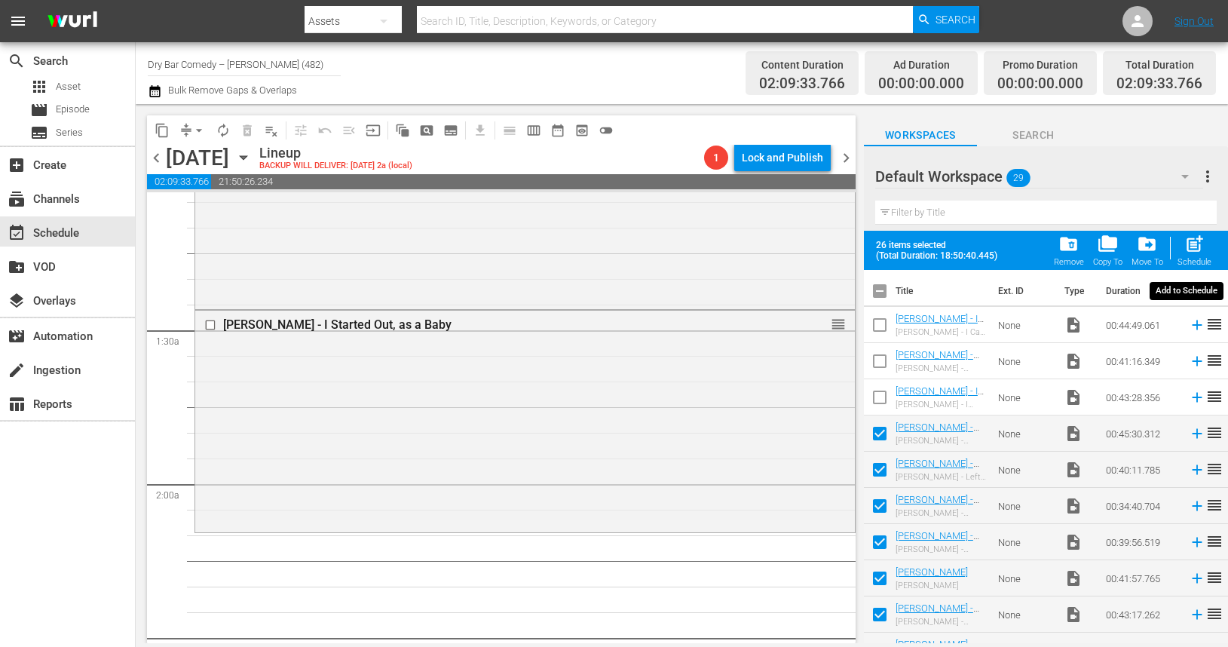
checkbox input "false"
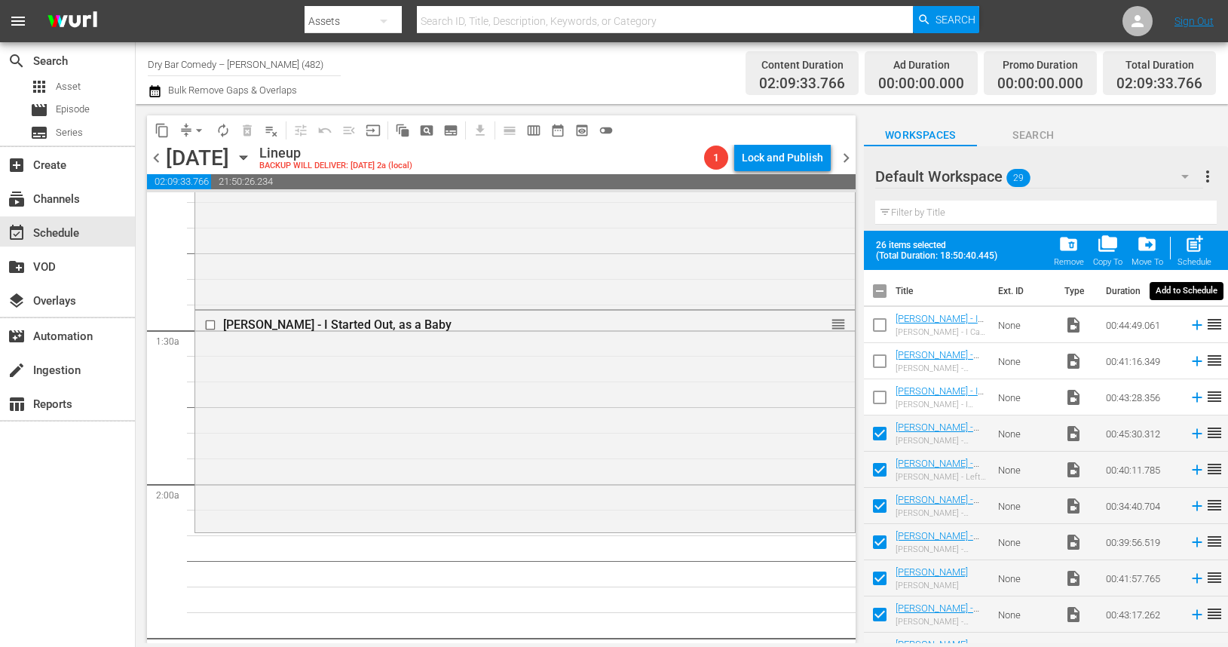
checkbox input "false"
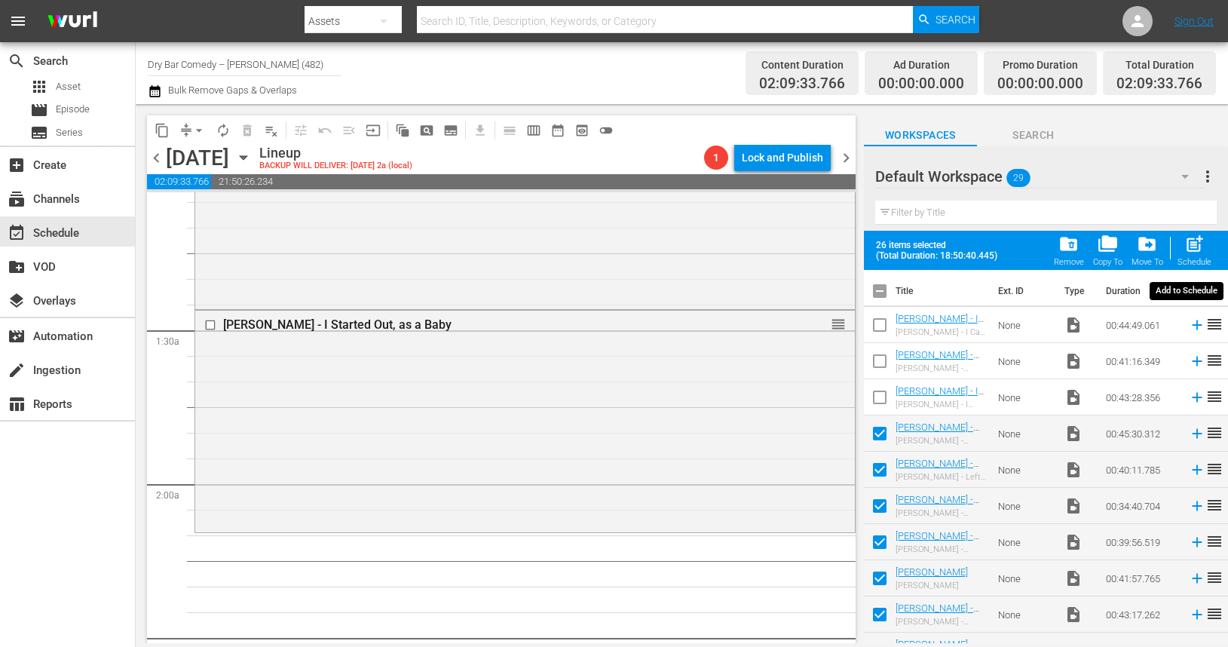
checkbox input "false"
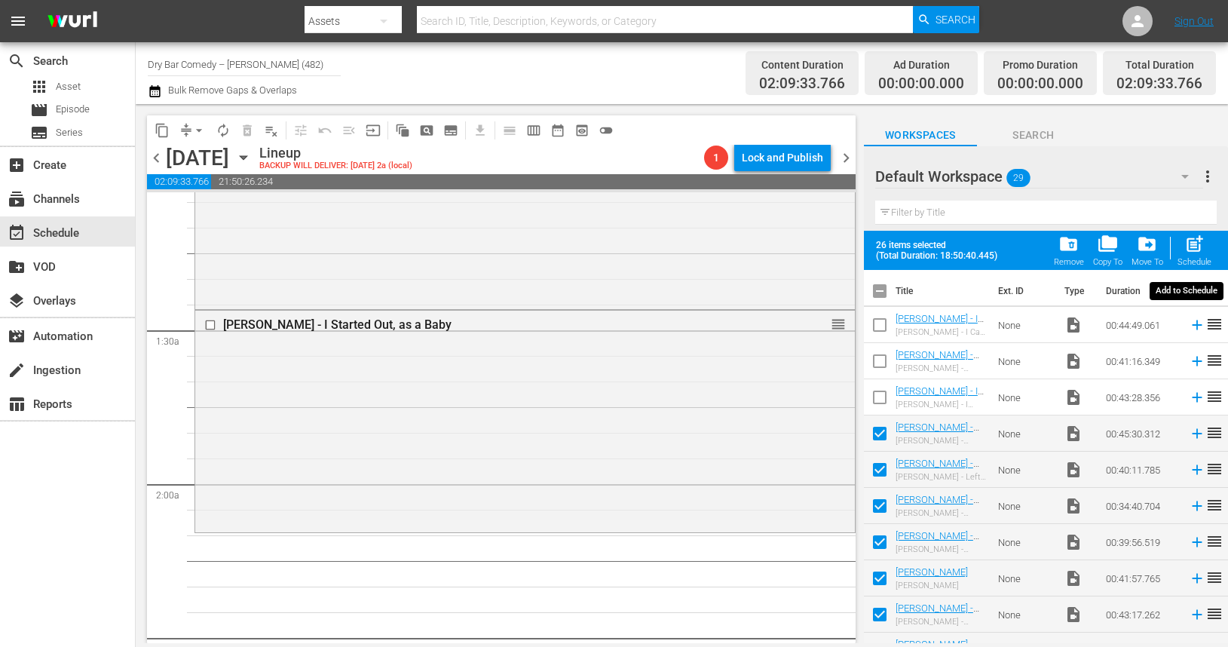
checkbox input "false"
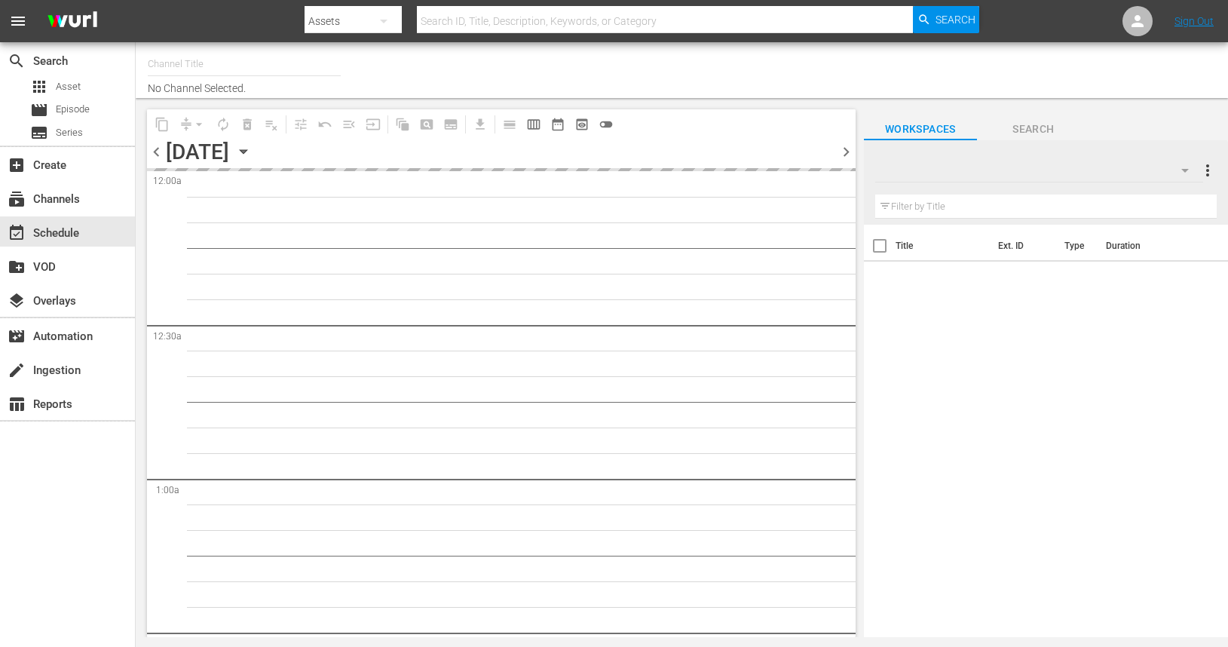
type input "Dry Bar Comedy – [PERSON_NAME] (482)"
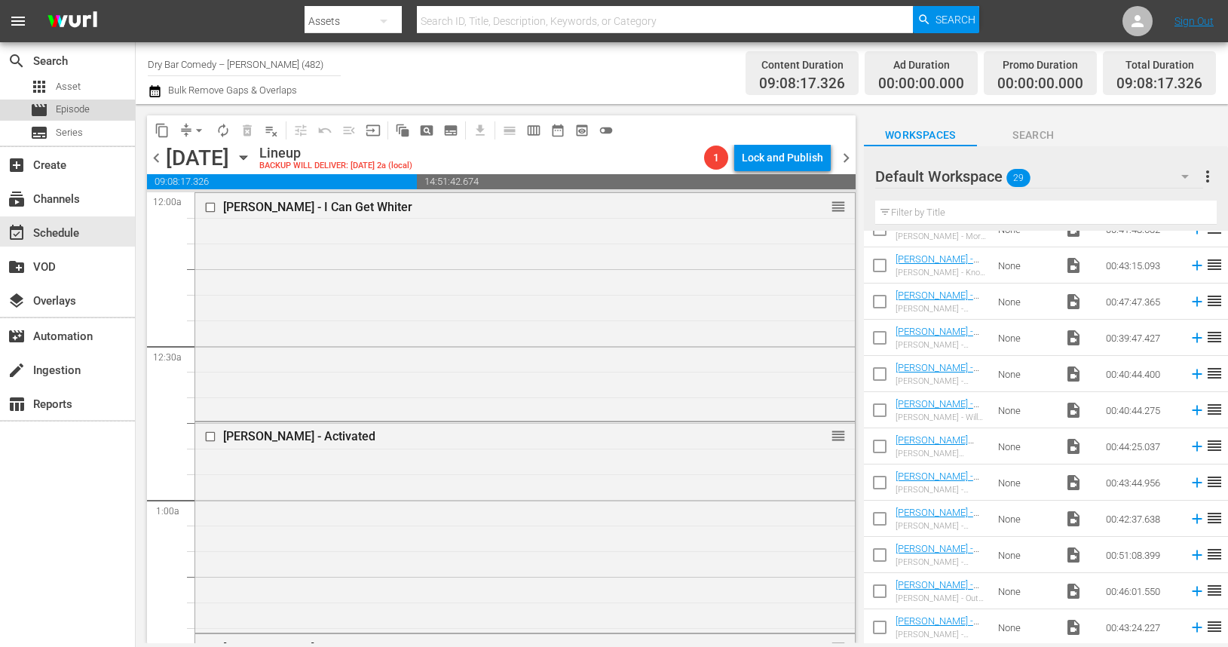
click at [79, 111] on span "Episode" at bounding box center [73, 109] width 34 height 15
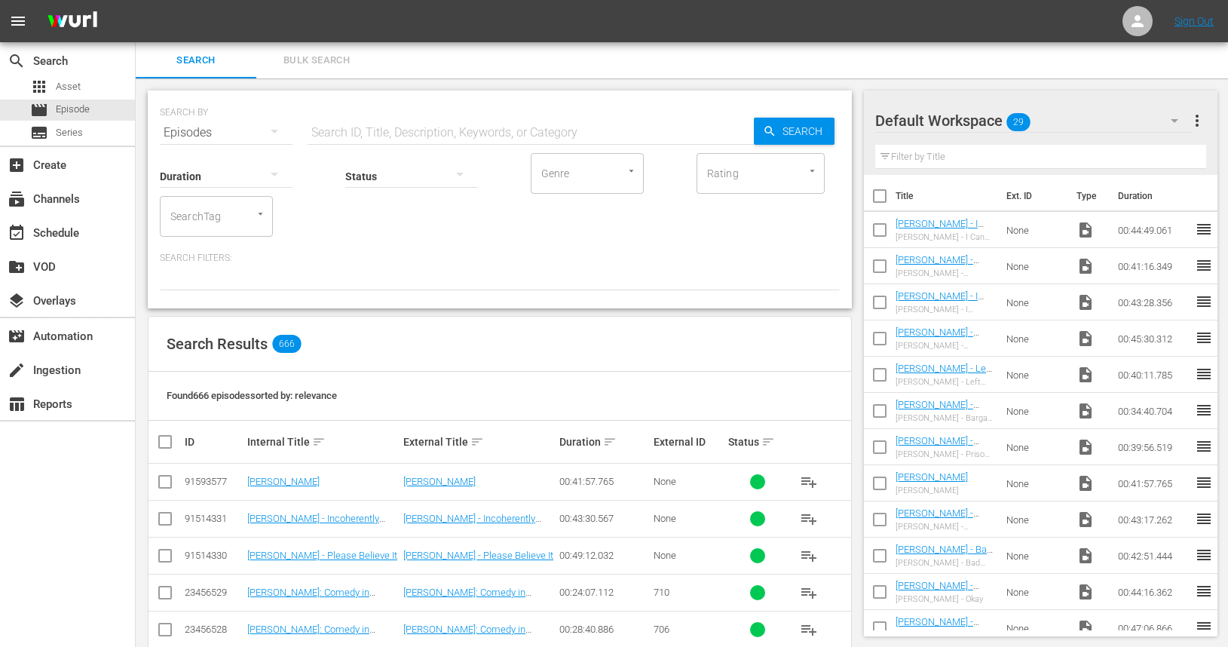
click at [217, 130] on div "Episodes" at bounding box center [226, 133] width 133 height 42
click at [330, 135] on div "Channels Series Episodes Assets" at bounding box center [614, 323] width 1228 height 647
click at [348, 133] on input "text" at bounding box center [531, 133] width 446 height 36
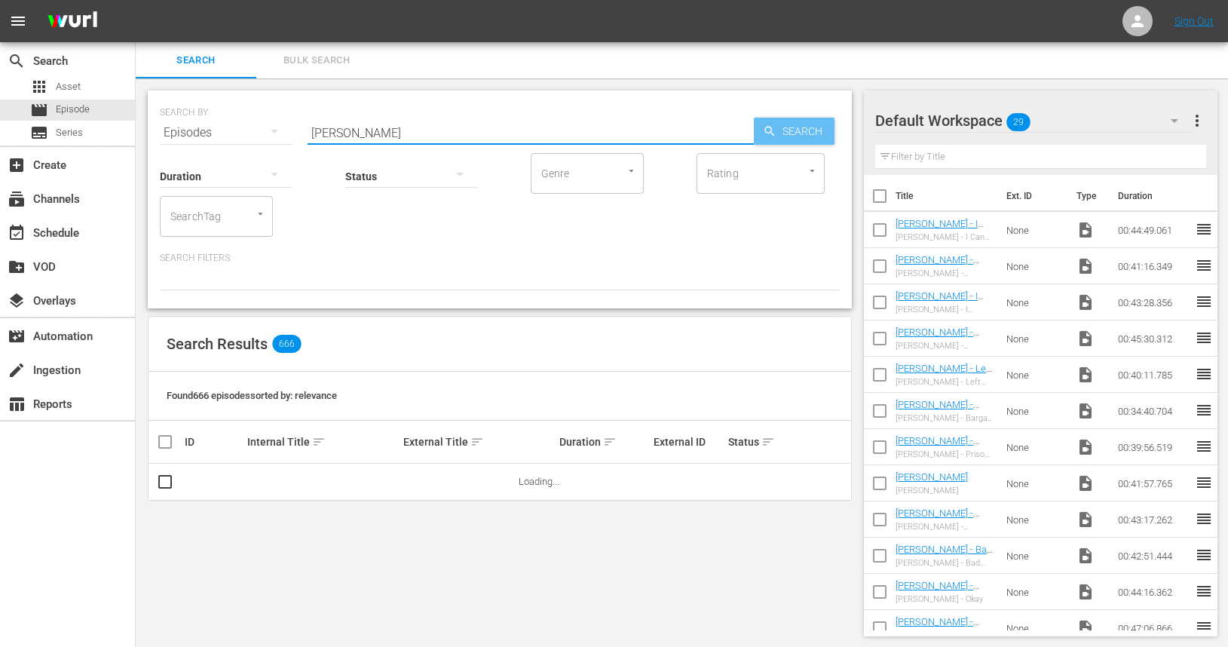
type input "brad upton"
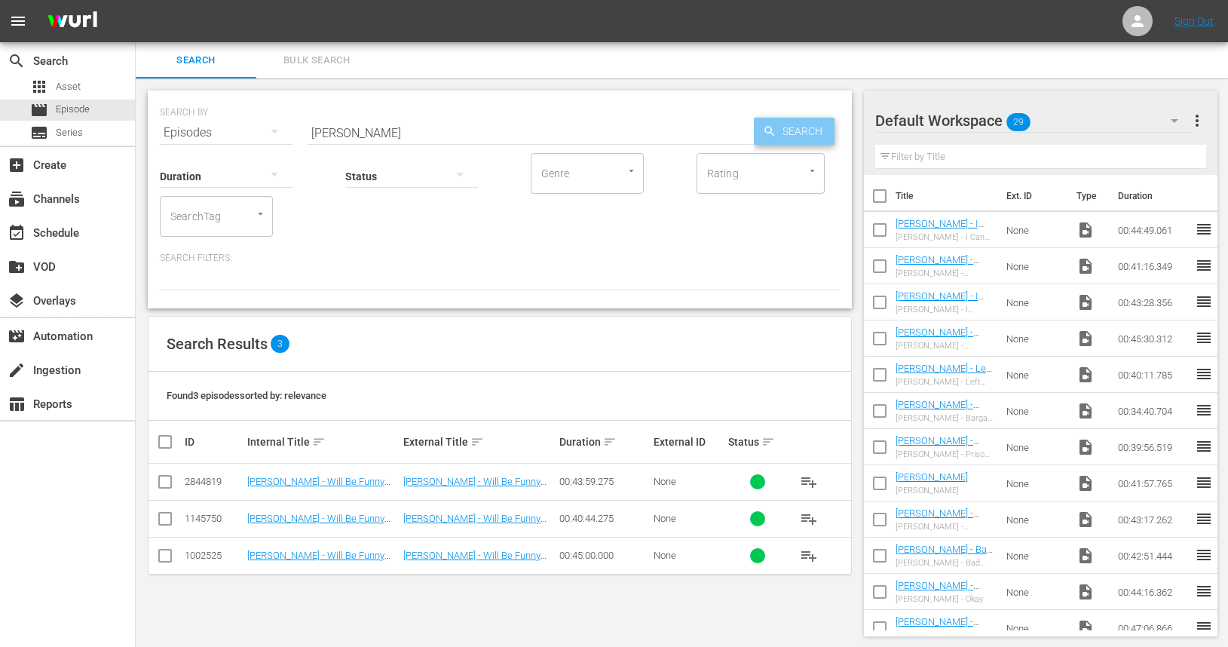
click at [813, 130] on span "Search" at bounding box center [805, 131] width 58 height 27
click at [84, 90] on div "apps Asset" at bounding box center [67, 86] width 135 height 21
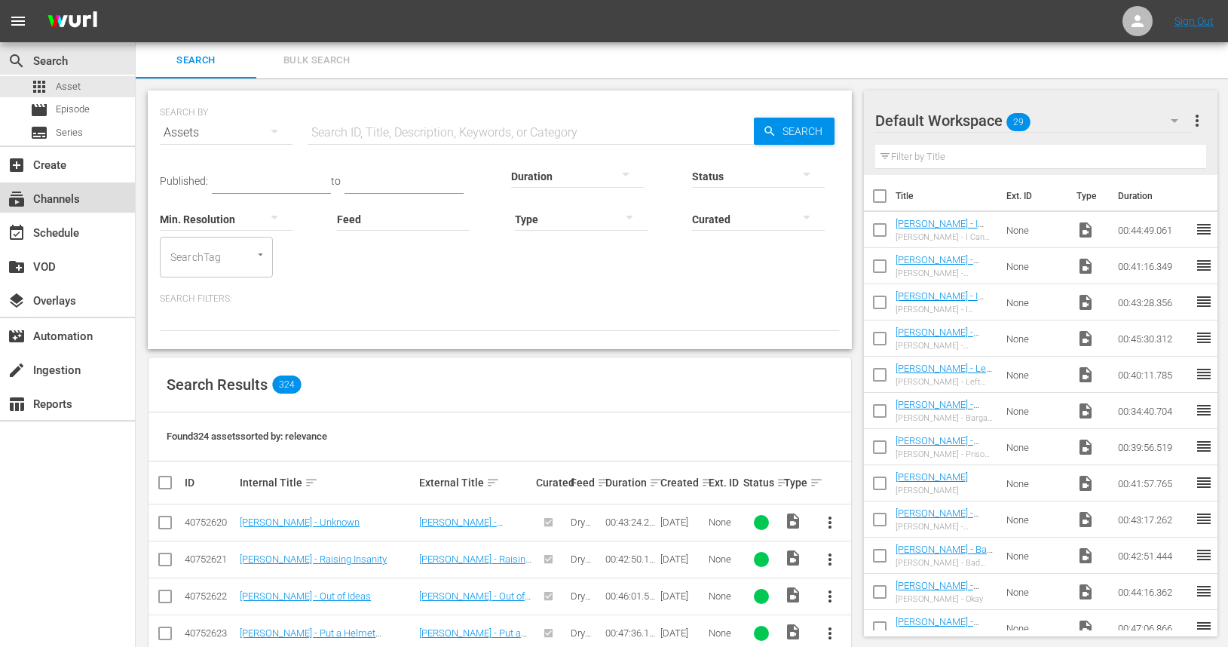
click at [75, 201] on div "subscriptions Channels" at bounding box center [42, 197] width 84 height 14
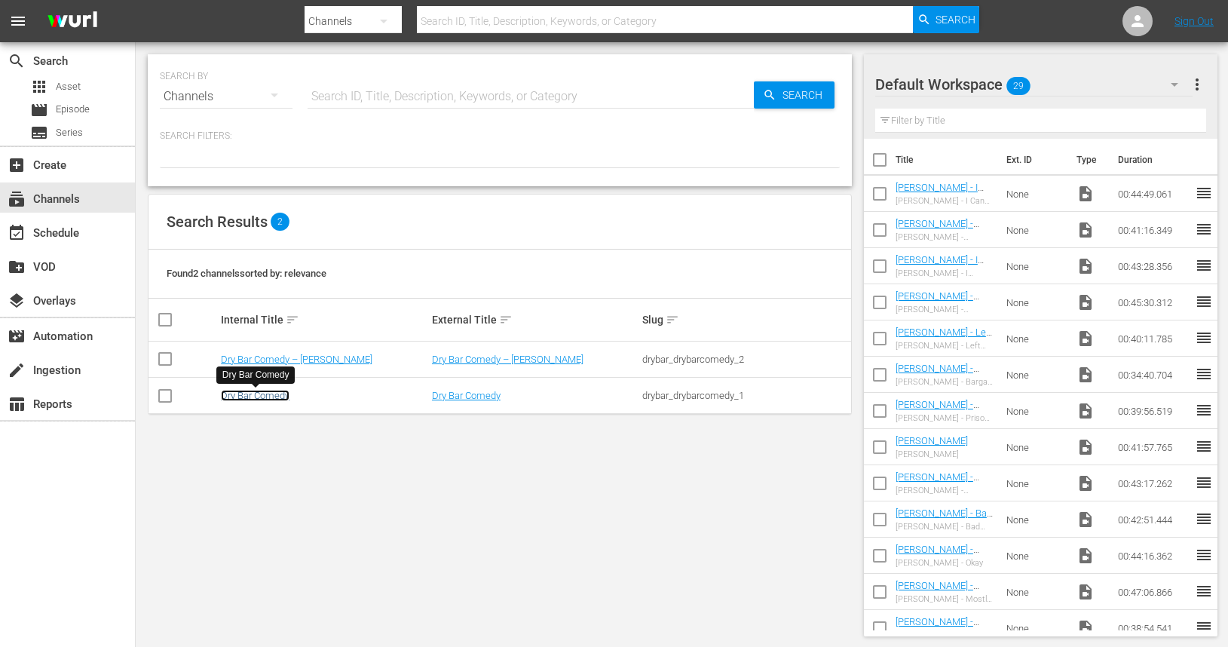
click at [273, 397] on link "Dry Bar Comedy" at bounding box center [255, 395] width 69 height 11
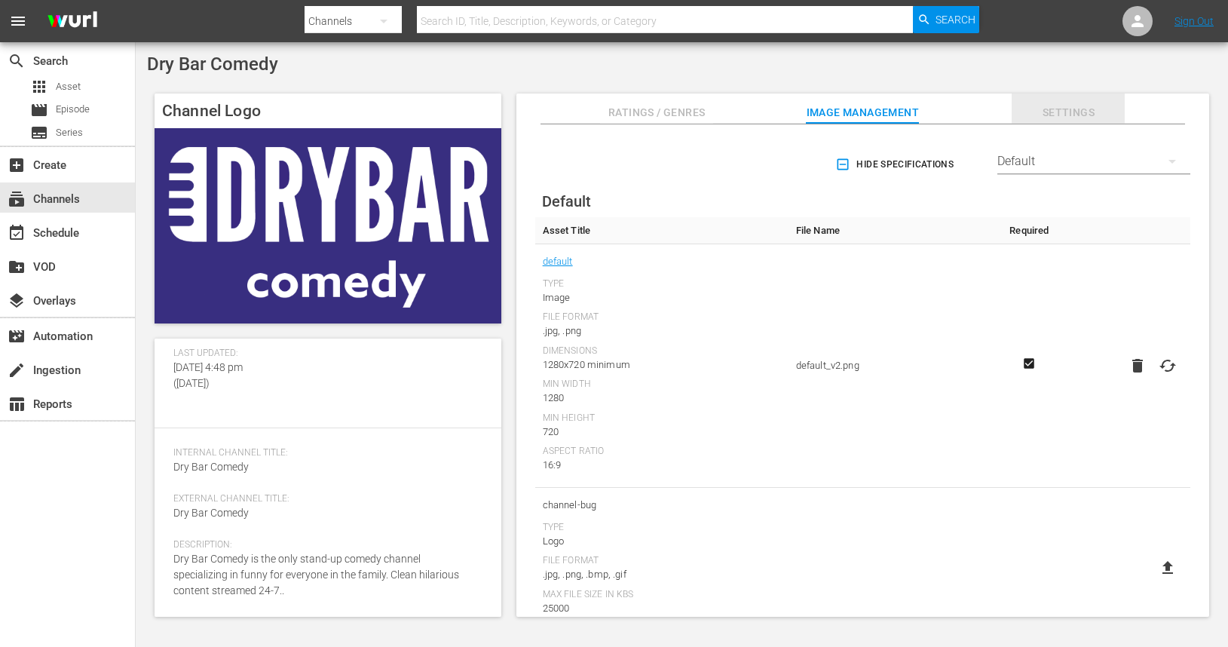
click at [1060, 108] on span "Settings" at bounding box center [1068, 112] width 113 height 19
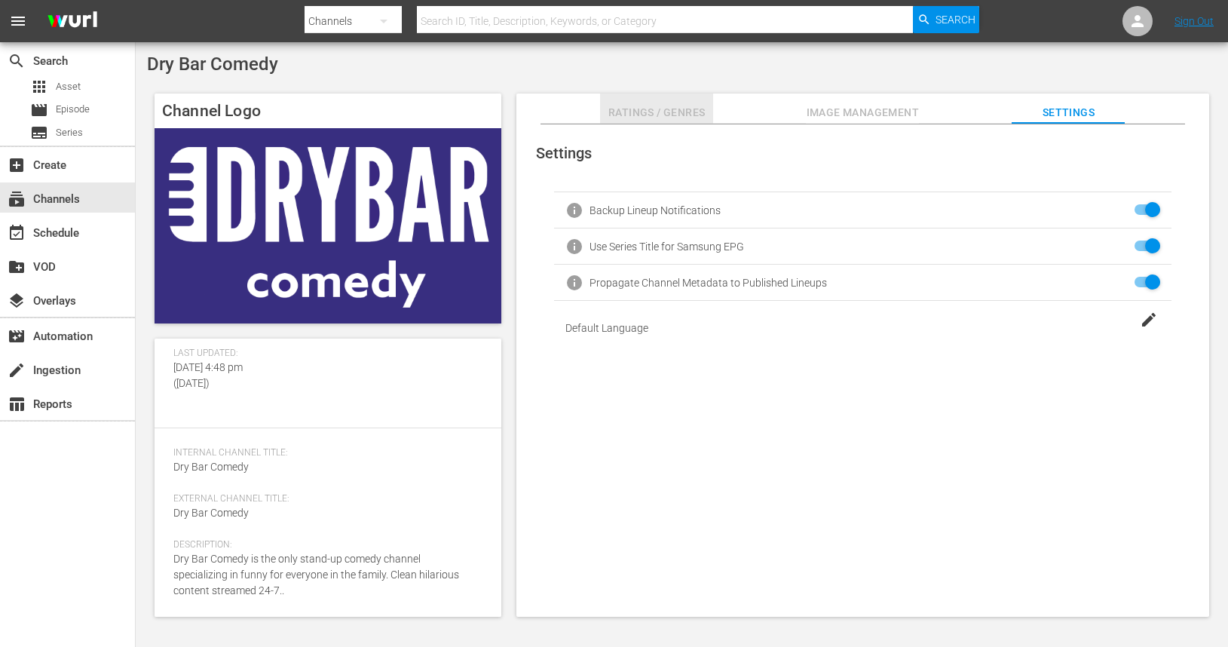
click at [644, 114] on span "Ratings / Genres" at bounding box center [656, 112] width 113 height 19
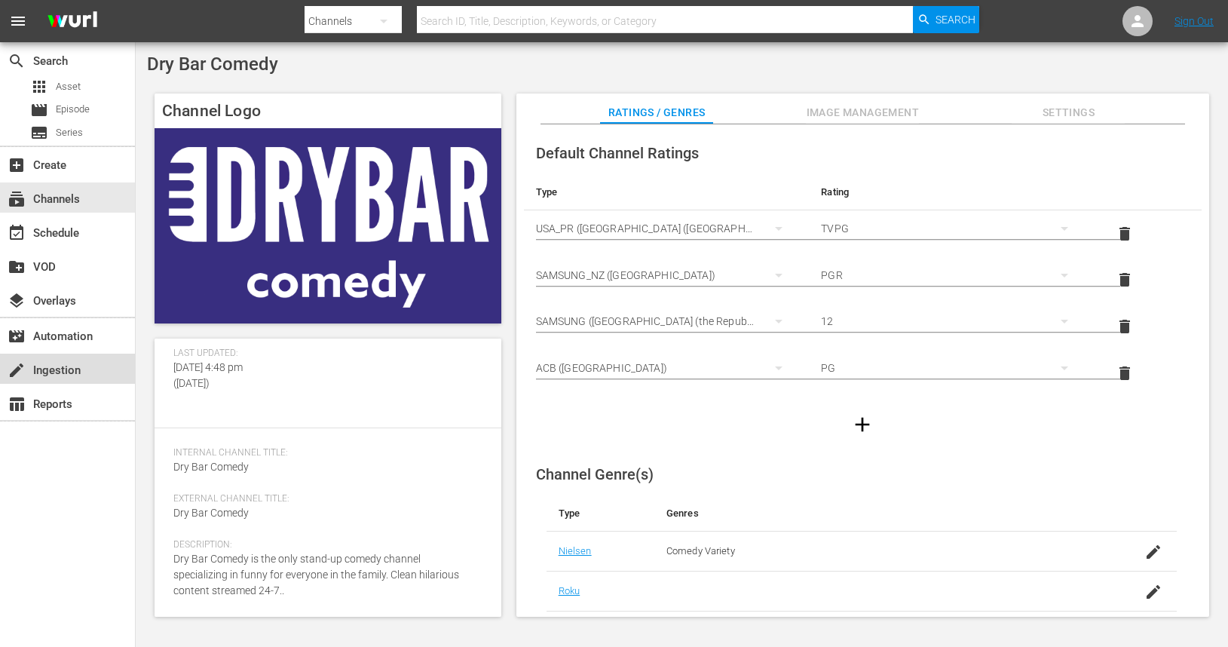
click at [72, 369] on div "create Ingestion" at bounding box center [42, 368] width 84 height 14
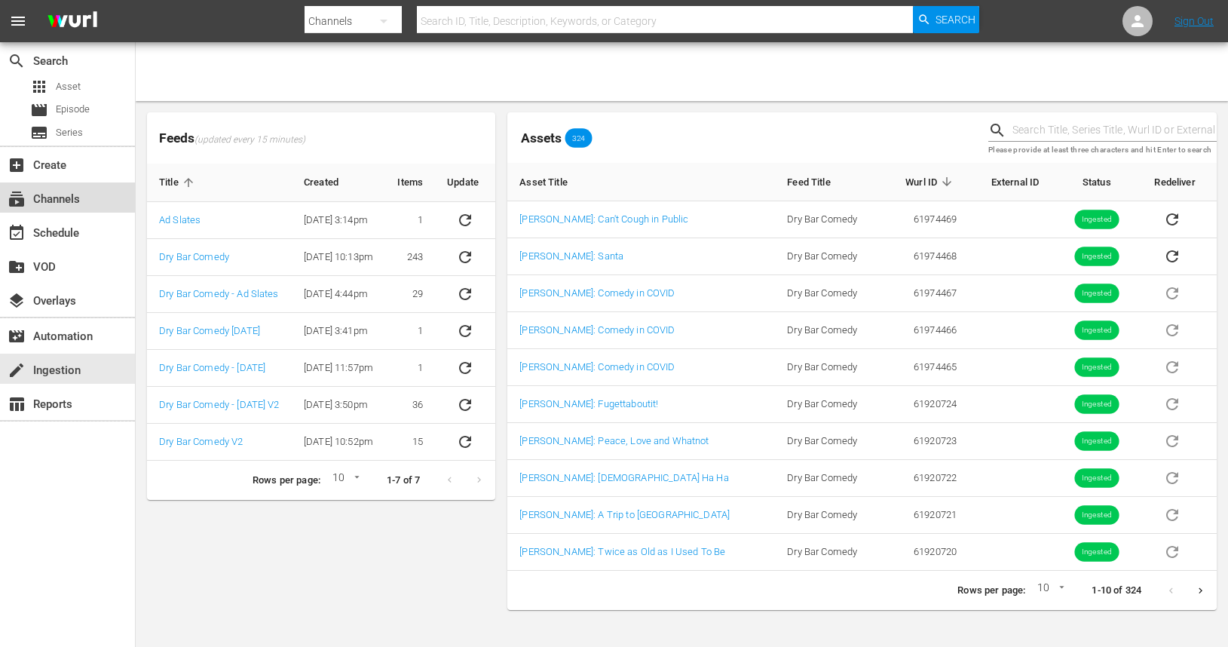
click at [62, 204] on div "subscriptions Channels" at bounding box center [42, 197] width 84 height 14
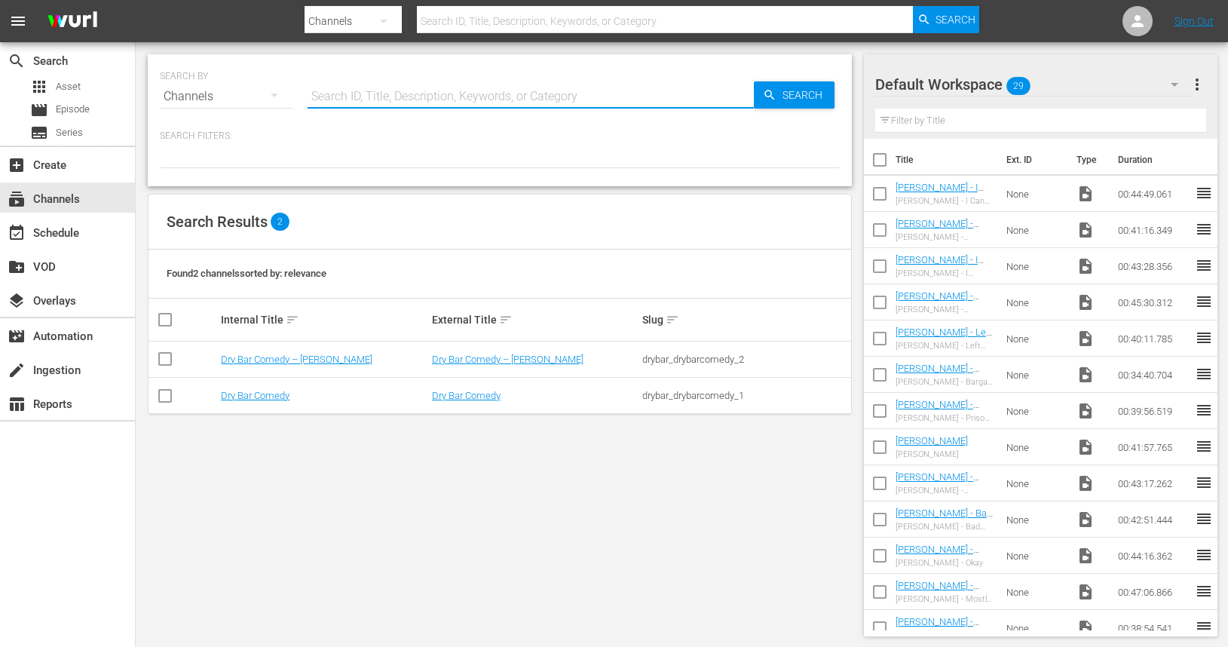
click at [400, 97] on input "text" at bounding box center [531, 96] width 446 height 36
type input "brad"
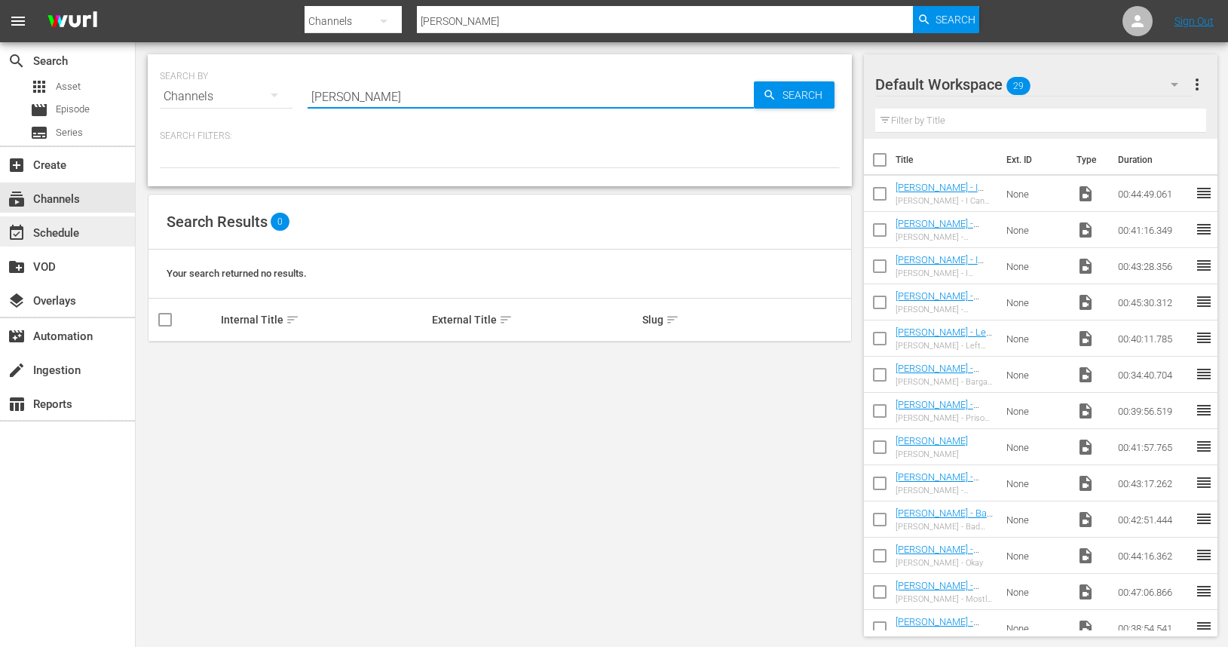
type input "brad"
click at [37, 236] on div "event_available Schedule" at bounding box center [42, 231] width 84 height 14
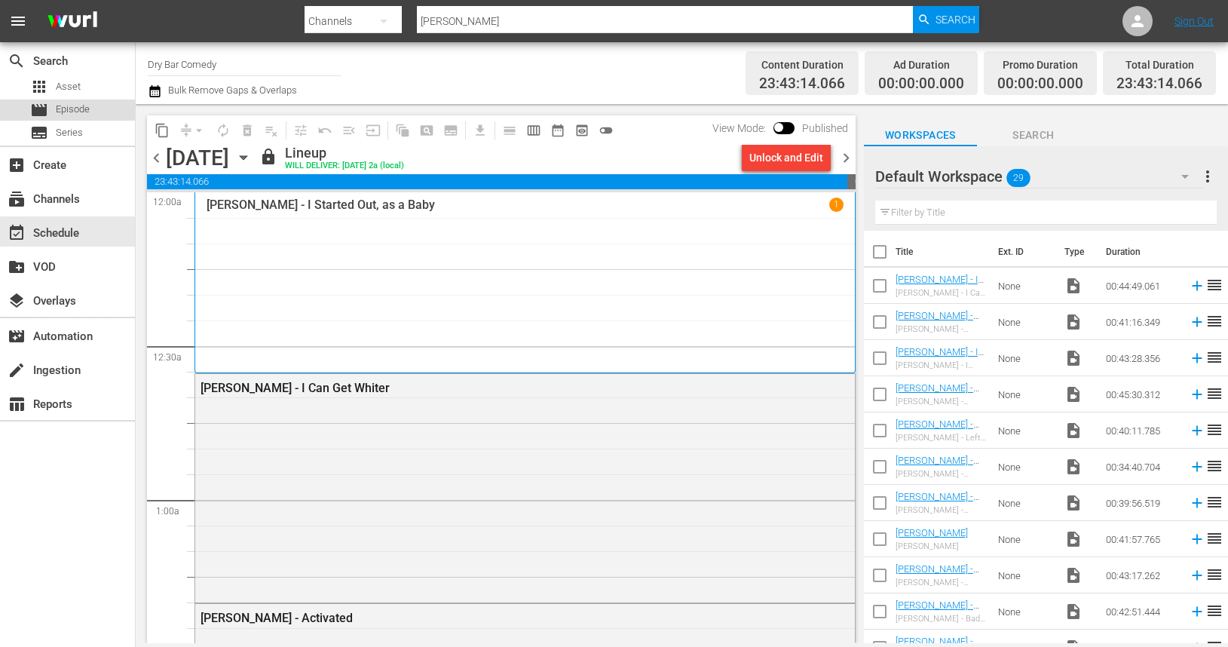
click at [75, 115] on span "Episode" at bounding box center [73, 109] width 34 height 15
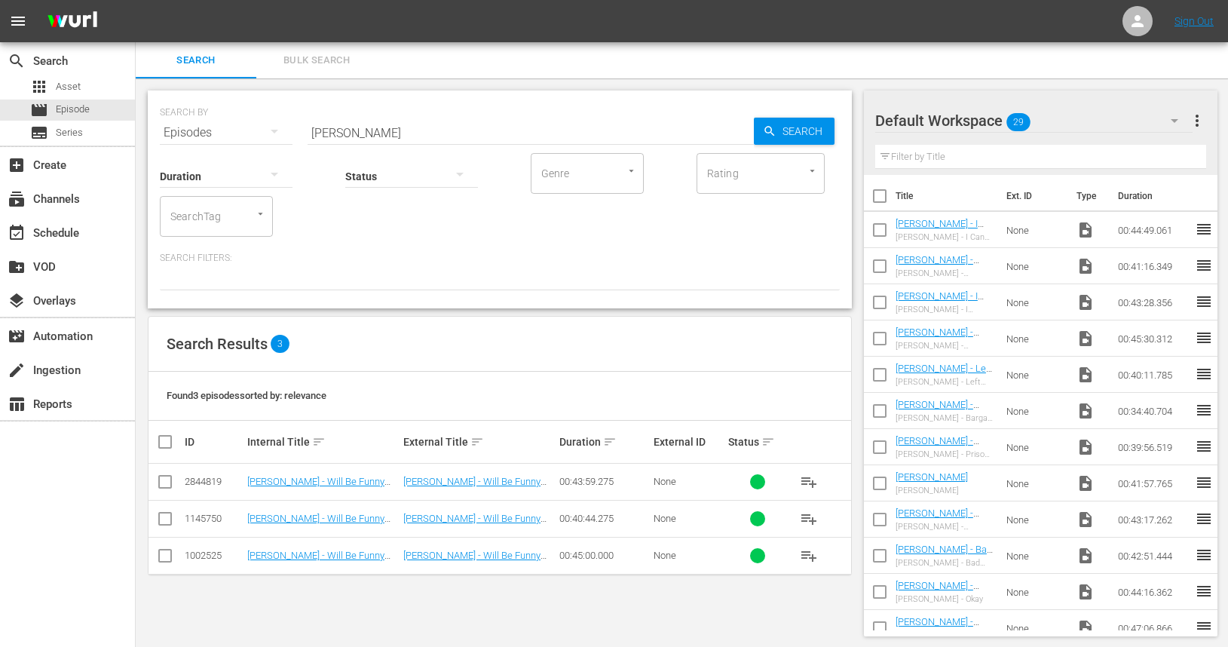
scroll to position [2, 0]
click at [58, 375] on div "create Ingestion" at bounding box center [42, 368] width 84 height 14
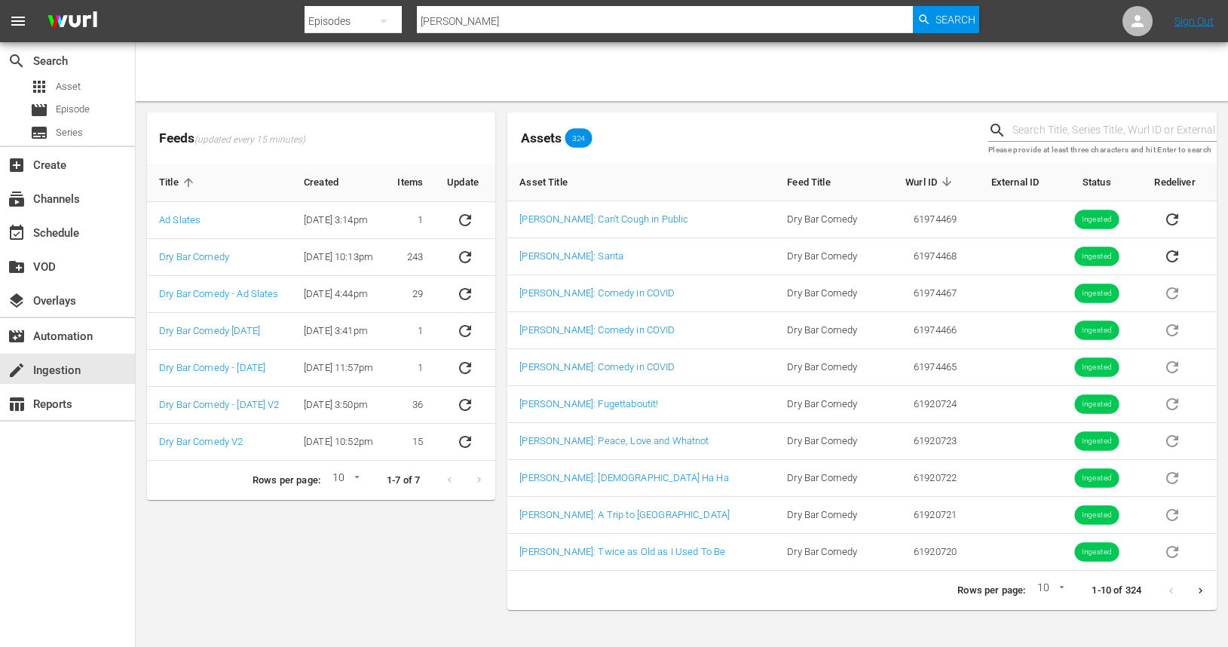
click at [1039, 132] on input "text" at bounding box center [1114, 130] width 204 height 23
type input "brad upton"
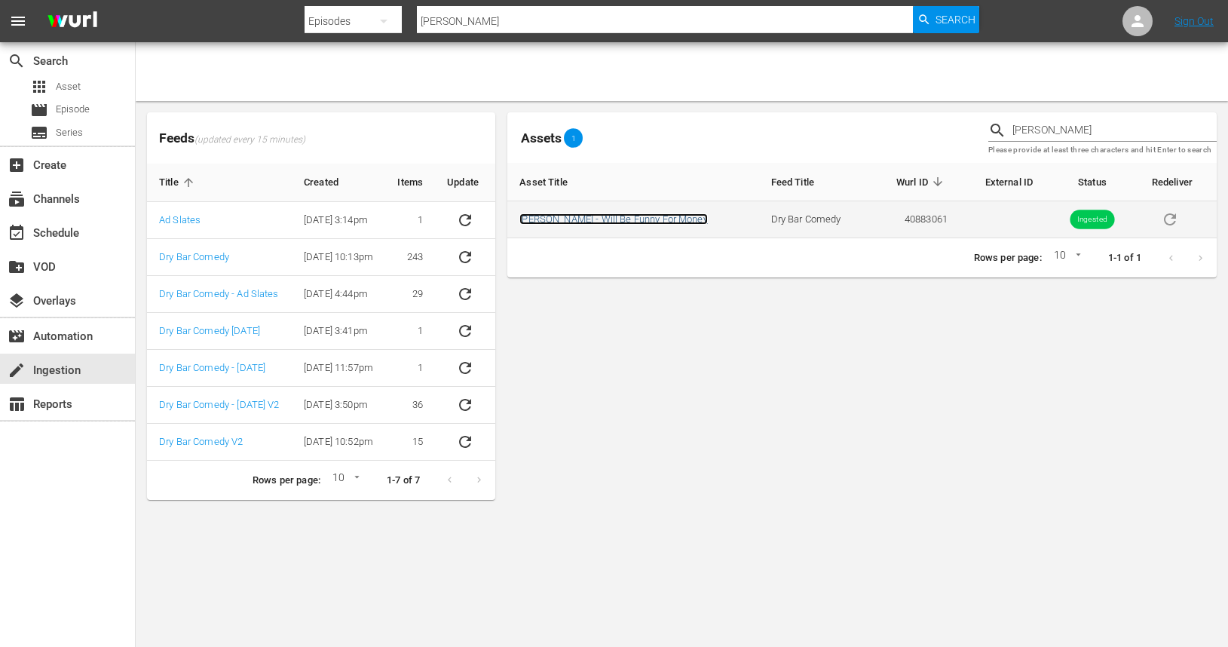
click at [638, 222] on link "[PERSON_NAME] - Will Be Funny For Money" at bounding box center [613, 218] width 188 height 11
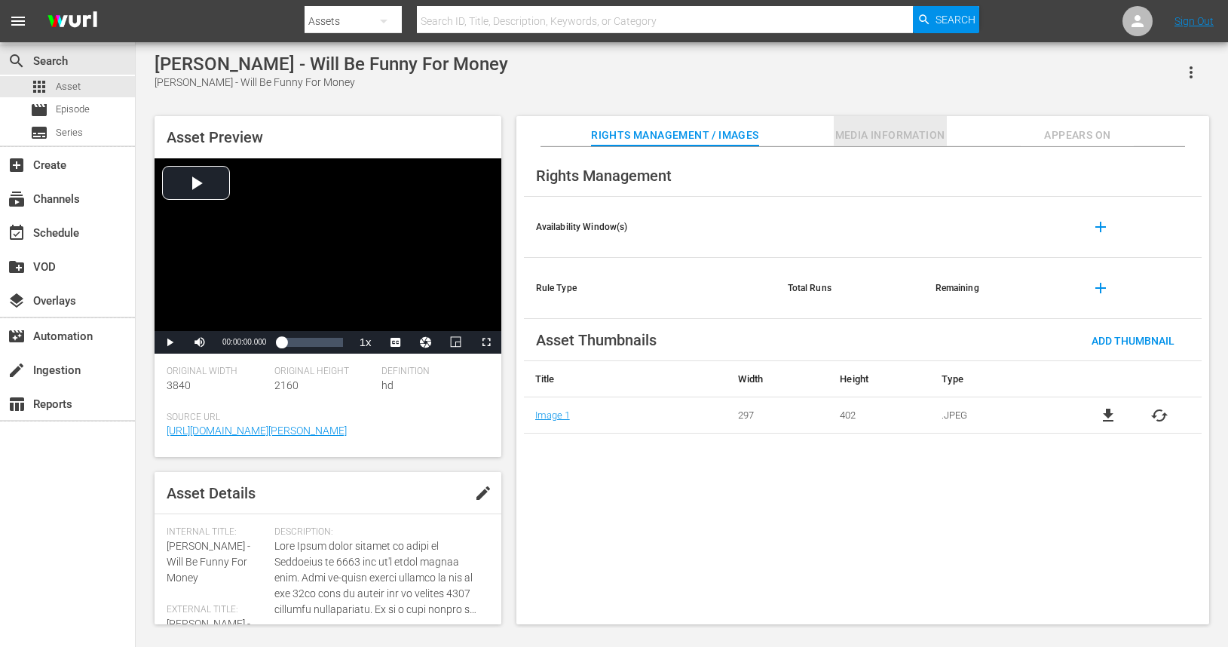
click at [894, 132] on span "Media Information" at bounding box center [890, 135] width 113 height 19
